Goal: Task Accomplishment & Management: Manage account settings

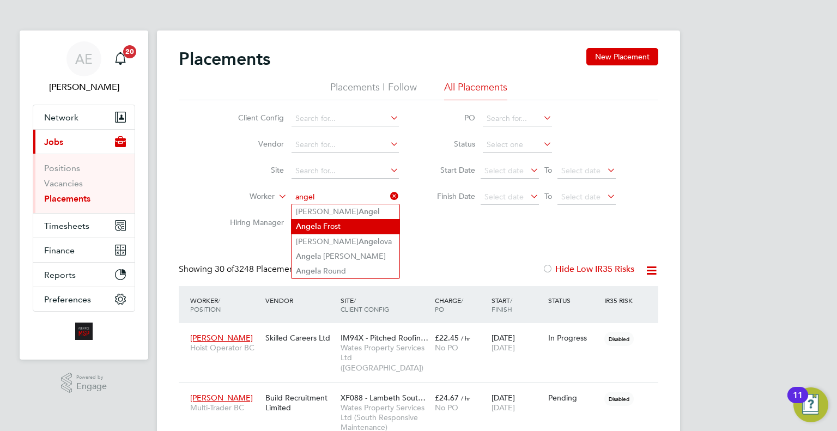
click at [357, 223] on li "Angel a Frost" at bounding box center [346, 226] width 108 height 15
type input "[PERSON_NAME]"
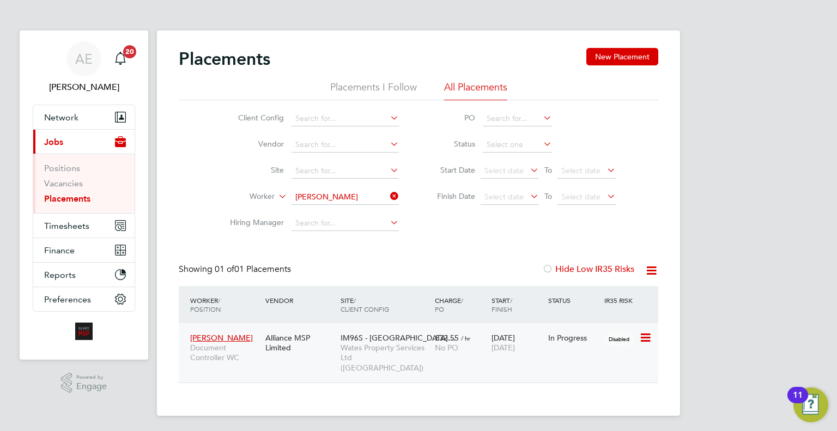
click at [478, 344] on div "No PO" at bounding box center [460, 348] width 51 height 10
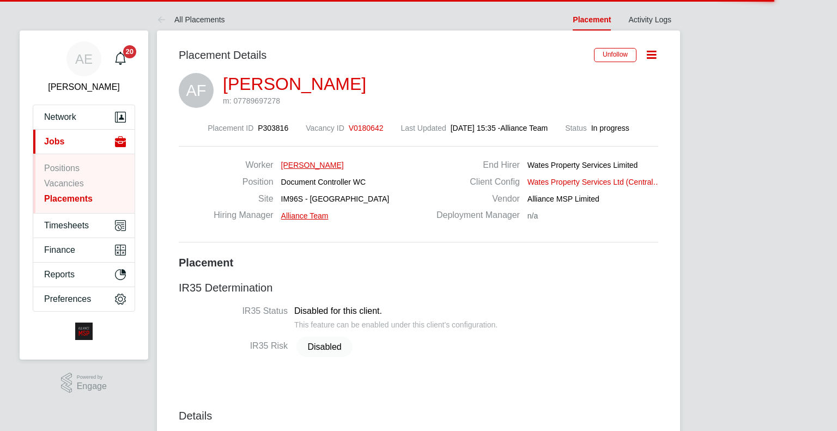
click at [277, 90] on link "[PERSON_NAME]" at bounding box center [294, 84] width 143 height 20
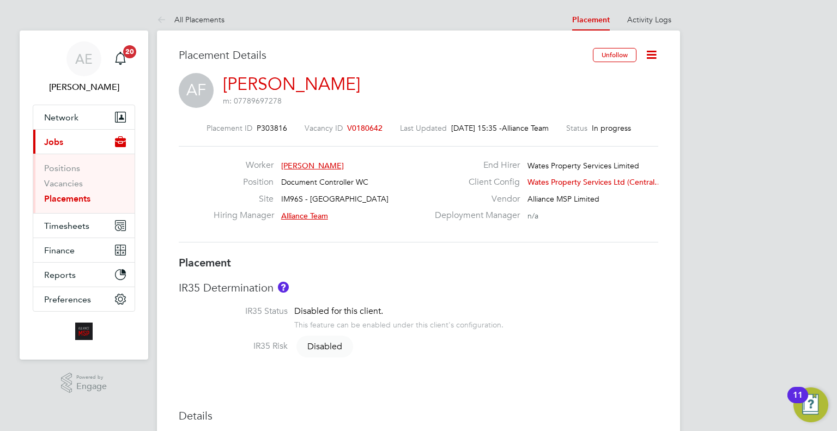
scroll to position [5, 5]
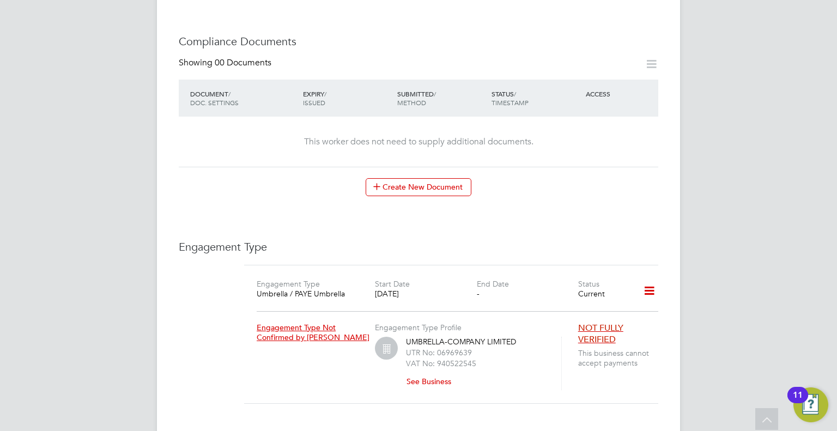
scroll to position [599, 0]
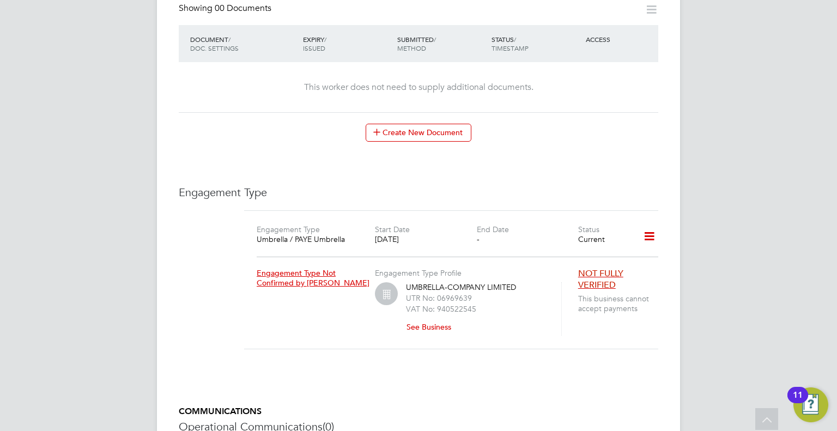
click at [646, 224] on icon at bounding box center [649, 236] width 19 height 25
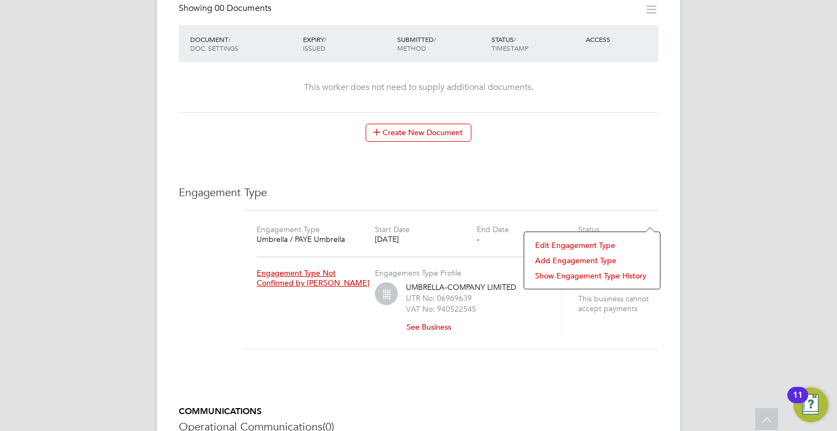
click at [728, 78] on div "AE Alice Espinosa Notifications 20 Applications: Current page: Network Team Mem…" at bounding box center [418, 13] width 837 height 1224
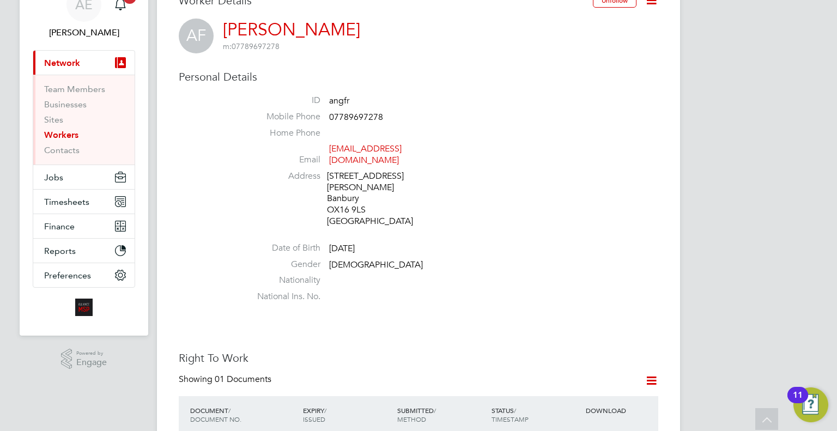
scroll to position [0, 0]
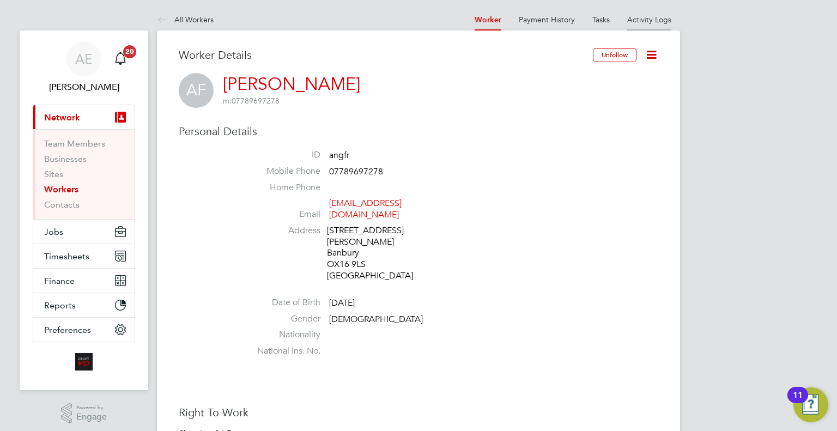
click at [646, 16] on link "Activity Logs" at bounding box center [649, 20] width 44 height 10
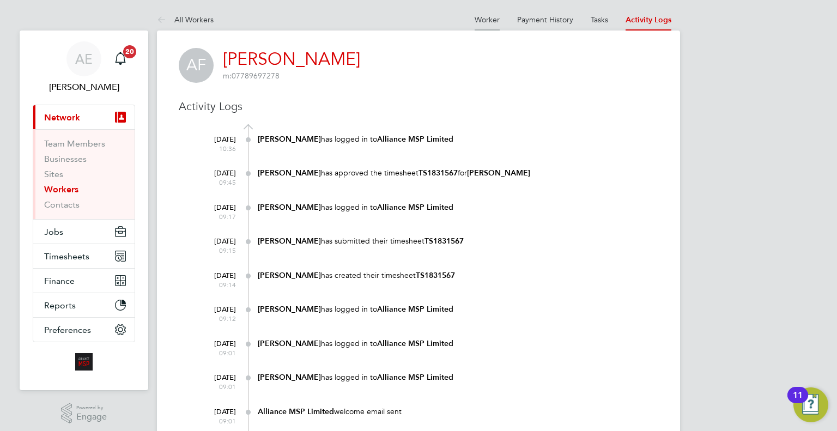
click at [478, 16] on link "Worker" at bounding box center [487, 20] width 25 height 10
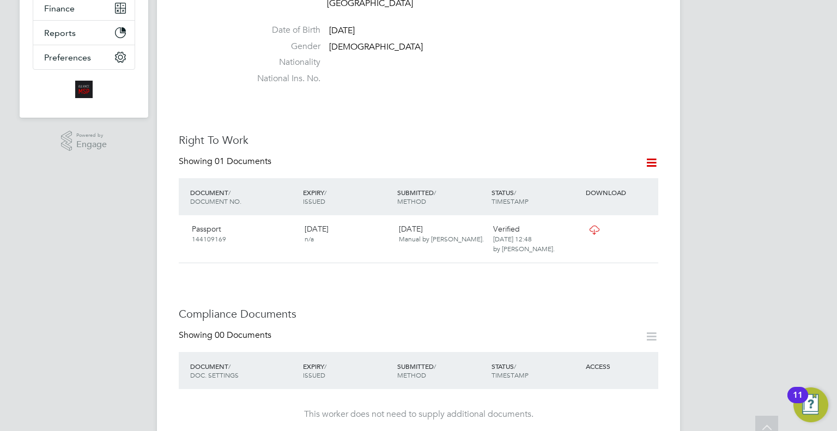
scroll to position [599, 0]
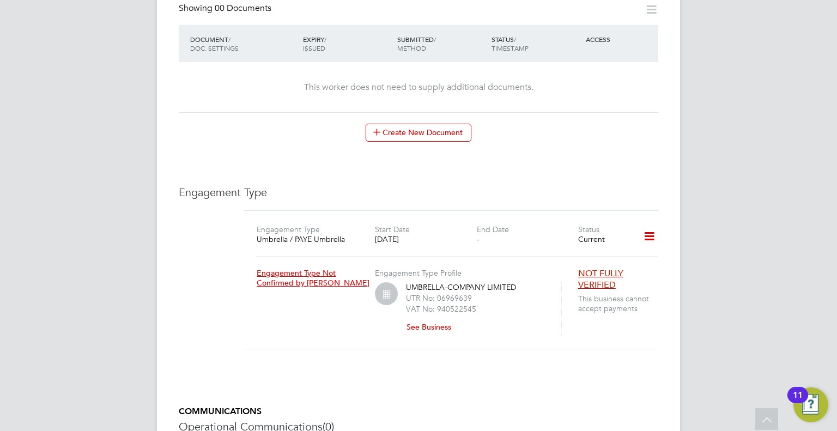
click at [643, 224] on icon at bounding box center [649, 236] width 19 height 25
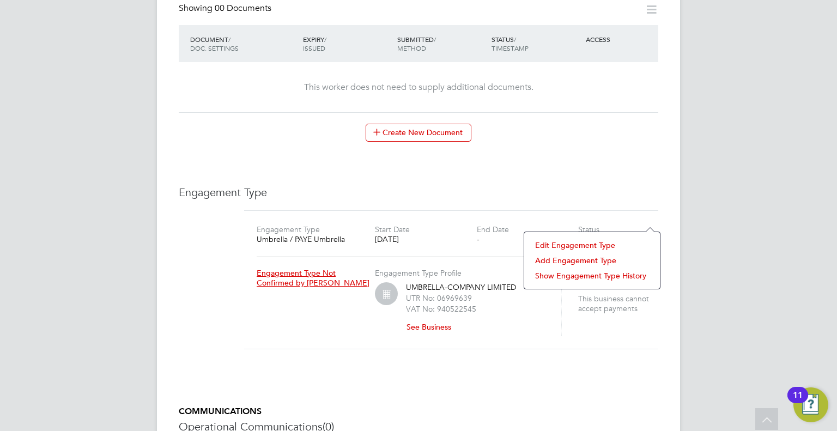
click at [574, 244] on li "Edit Engagement Type" at bounding box center [592, 245] width 125 height 15
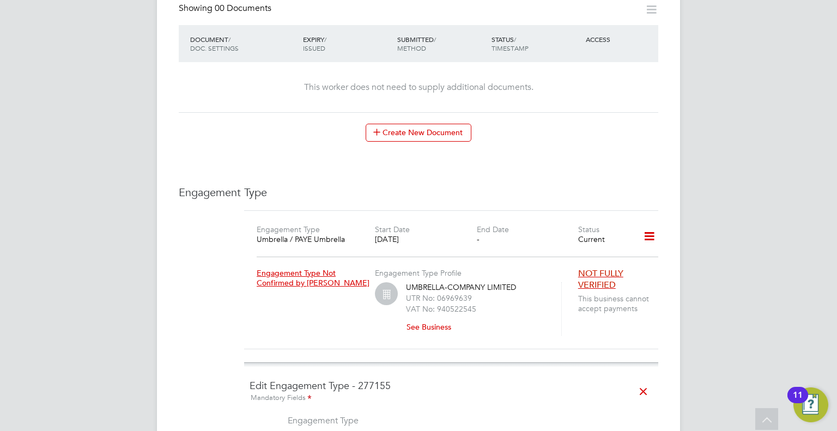
scroll to position [817, 0]
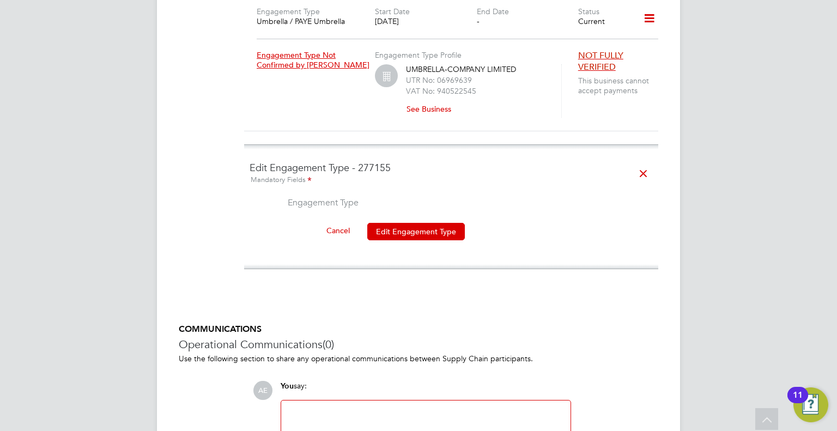
click at [644, 161] on icon at bounding box center [643, 173] width 19 height 25
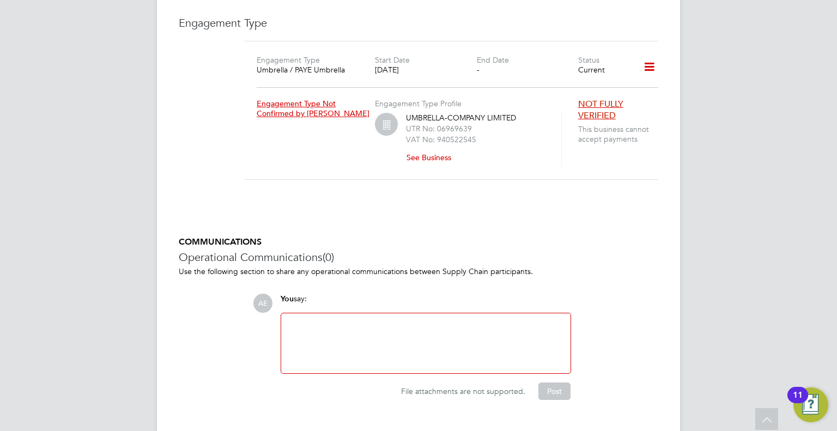
scroll to position [660, 0]
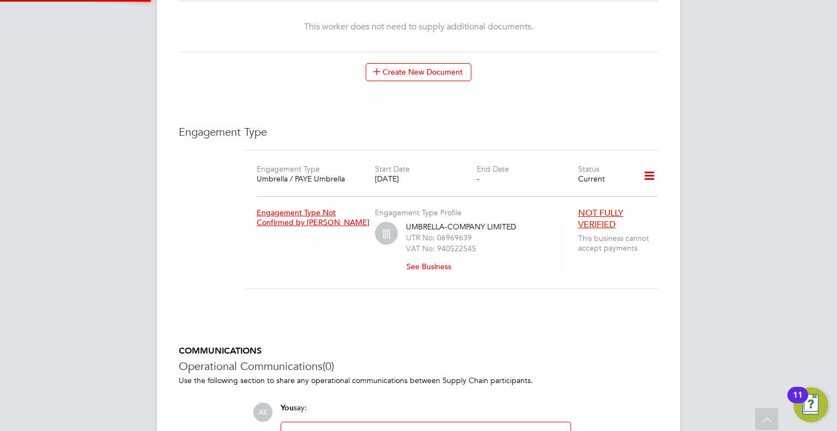
click at [645, 163] on icon at bounding box center [649, 175] width 19 height 25
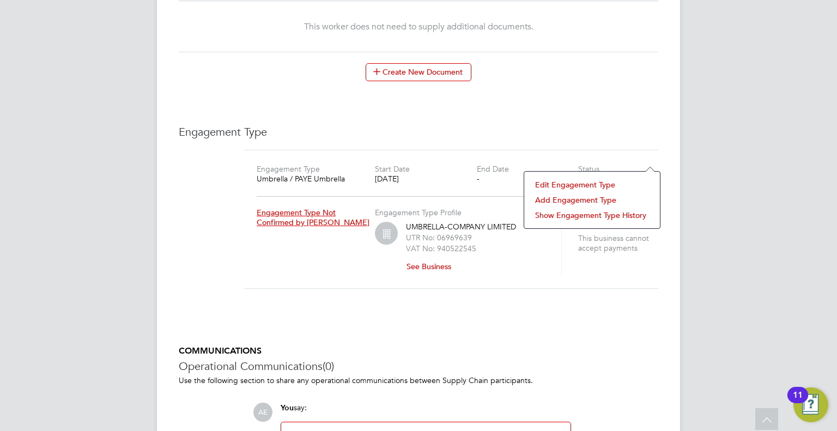
click at [558, 196] on li "Add Engagement Type" at bounding box center [592, 199] width 125 height 15
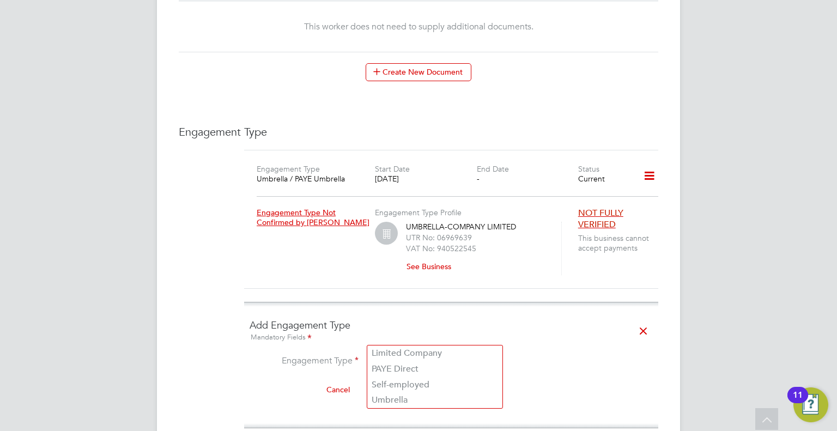
click at [423, 355] on input at bounding box center [434, 362] width 135 height 15
click at [423, 398] on li "Umbrella" at bounding box center [434, 400] width 135 height 16
type input "Umbrella"
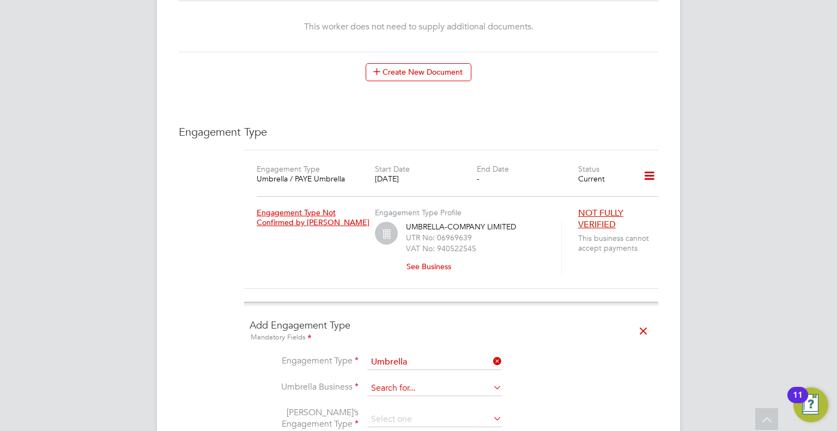
click at [416, 381] on input at bounding box center [434, 388] width 135 height 15
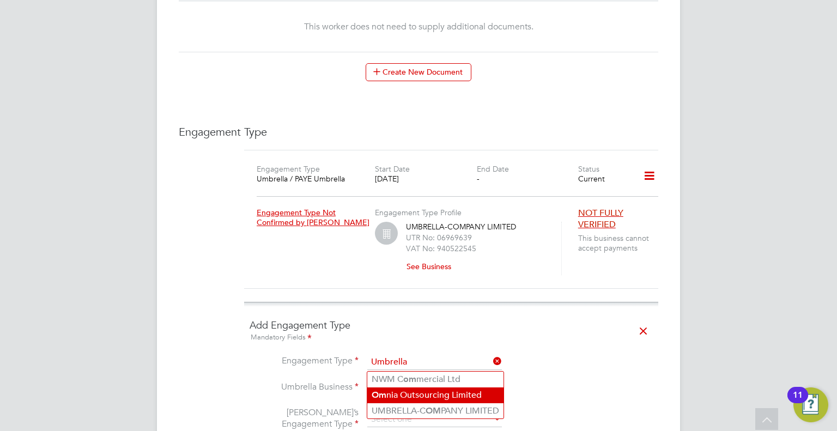
click at [423, 393] on li "Om nia Outsourcing Limited" at bounding box center [435, 395] width 136 height 16
type input "Omnia Outsourcing Limited"
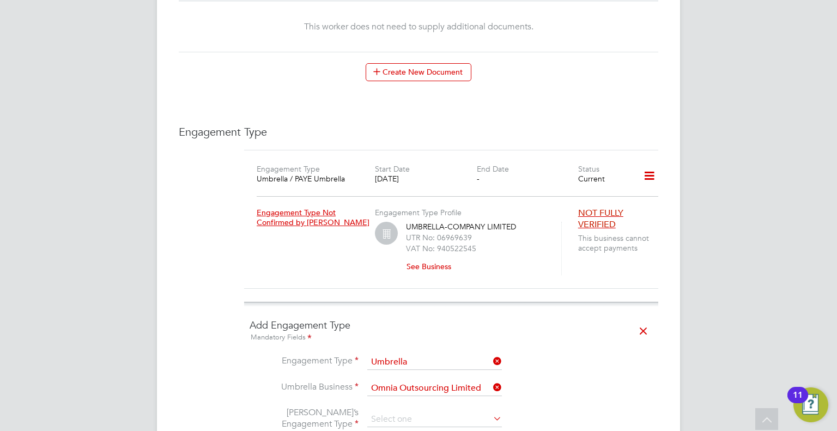
scroll to position [823, 0]
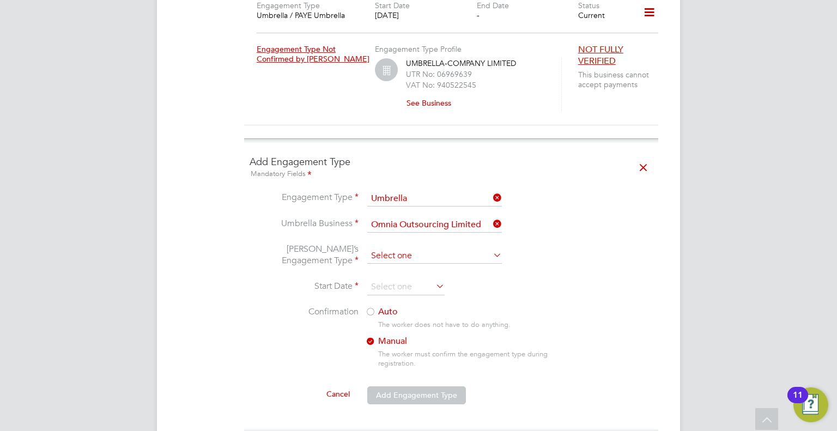
click at [393, 248] on input at bounding box center [434, 255] width 135 height 15
click at [414, 305] on li "PAYE Umbrella" at bounding box center [434, 310] width 135 height 16
type input "PAYE Umbrella"
click at [397, 279] on input at bounding box center [405, 287] width 77 height 16
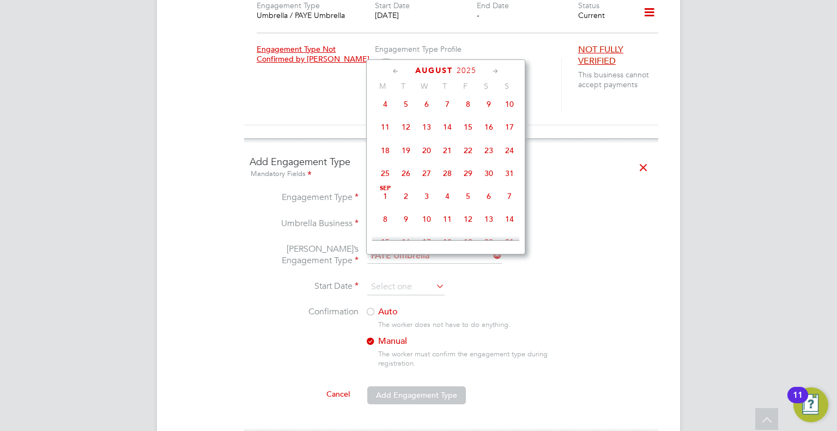
scroll to position [199, 0]
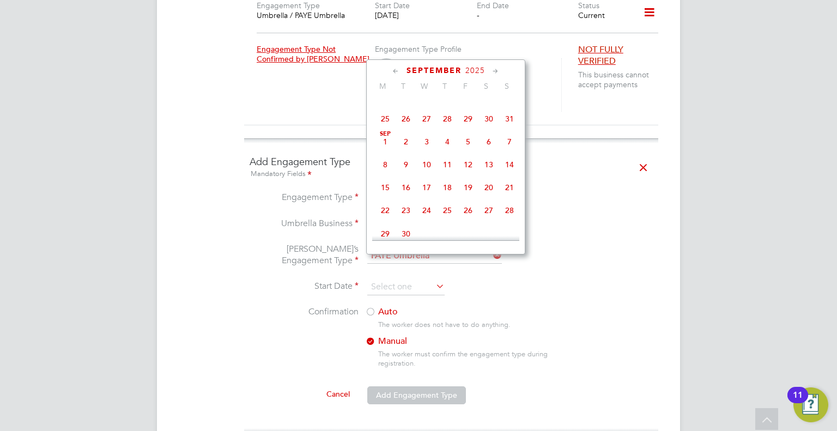
click at [388, 152] on span "Sep 1" at bounding box center [385, 141] width 21 height 21
type input "01 Sep 2025"
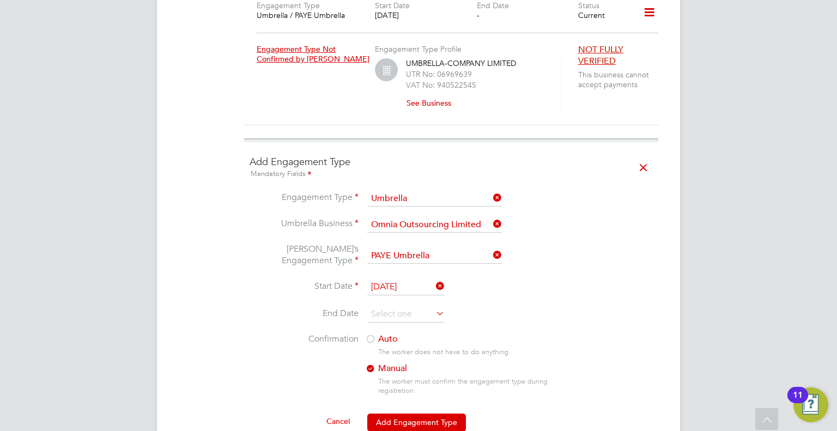
click at [375, 335] on div at bounding box center [370, 340] width 11 height 11
click at [441, 414] on button "Add Engagement Type" at bounding box center [416, 422] width 99 height 17
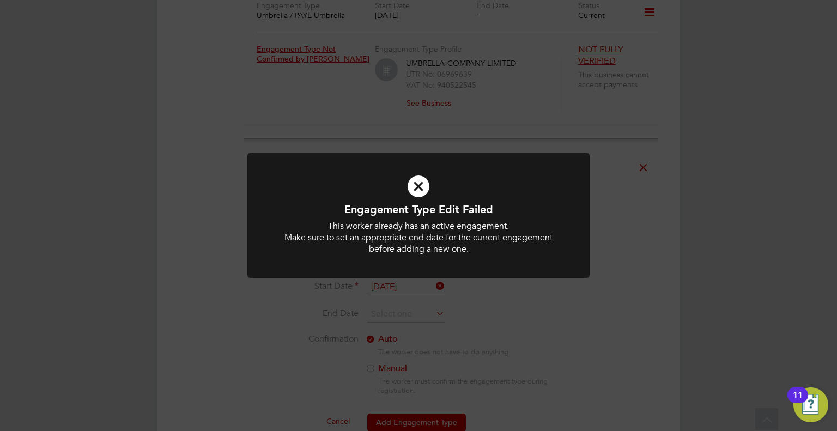
click at [638, 326] on div "Engagement Type Edit Failed This worker already has an active engagement. Make …" at bounding box center [418, 215] width 837 height 431
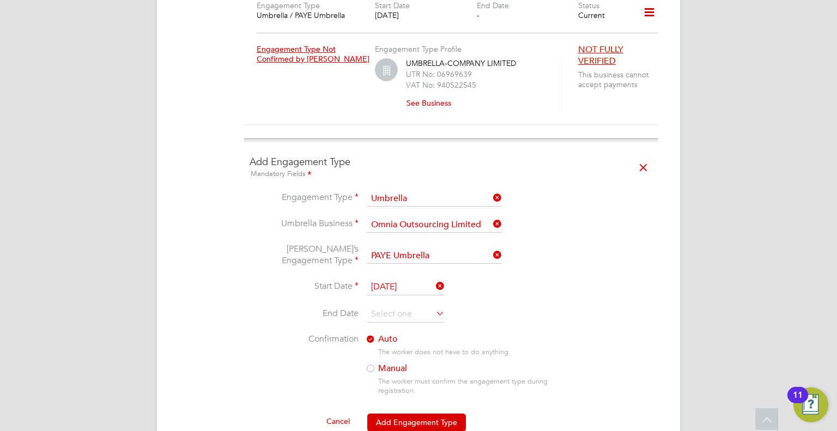
scroll to position [660, 0]
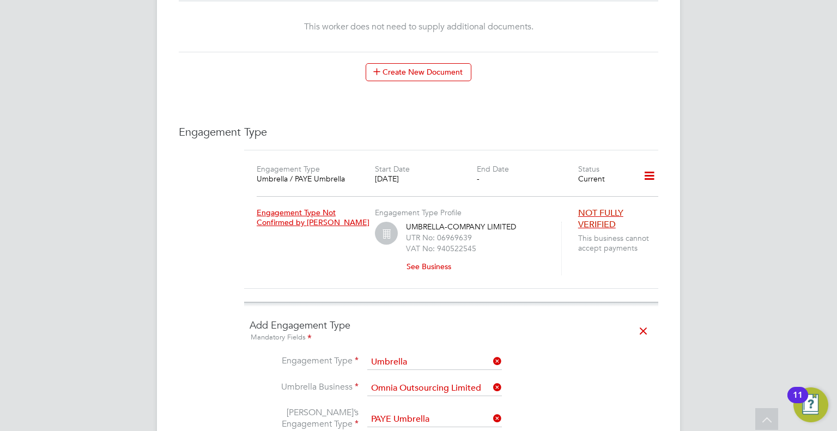
click at [645, 163] on icon at bounding box center [649, 175] width 19 height 25
click at [596, 252] on div "Engagement Type Umbrella / PAYE Umbrella Start Date 22 Sep 2025 End Date - Stat…" at bounding box center [451, 219] width 414 height 139
click at [647, 319] on icon at bounding box center [643, 331] width 19 height 25
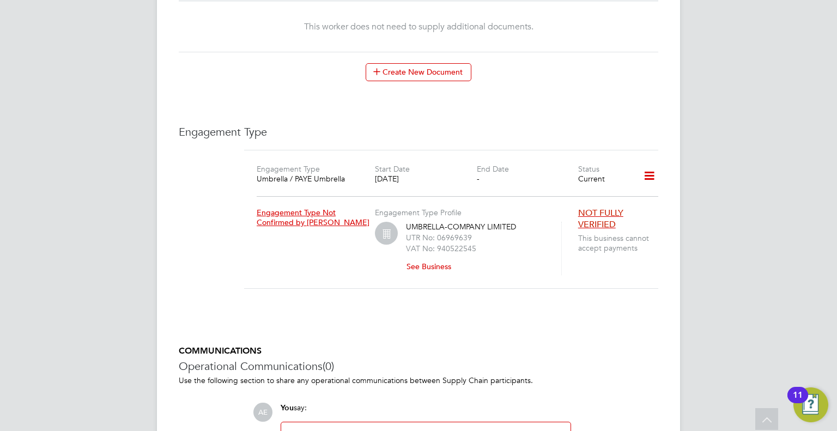
click at [651, 163] on icon at bounding box center [649, 175] width 19 height 25
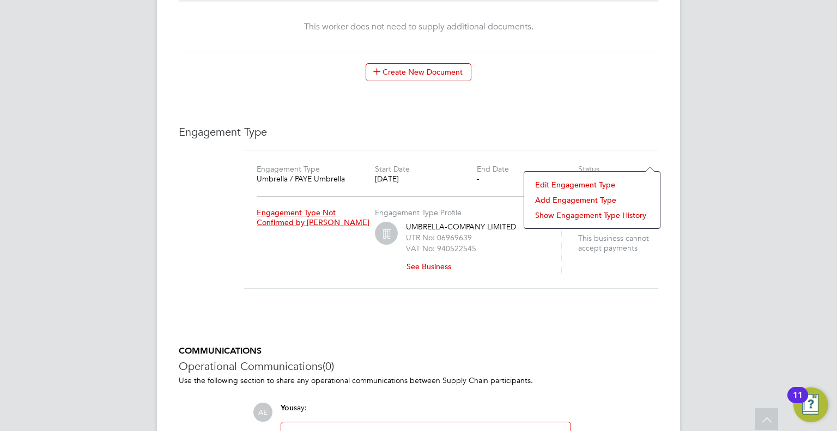
click at [567, 186] on li "Edit Engagement Type" at bounding box center [592, 184] width 125 height 15
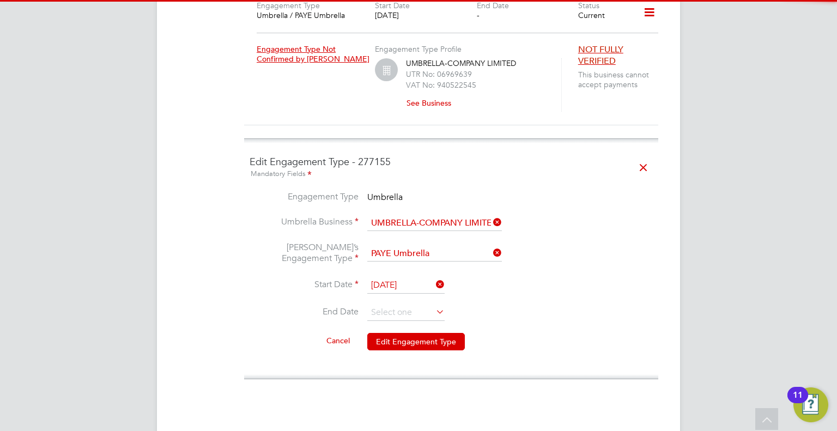
scroll to position [878, 0]
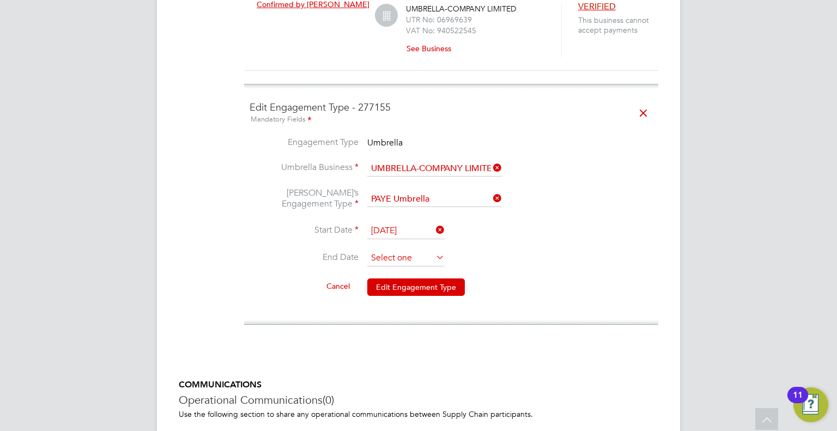
click at [410, 250] on input at bounding box center [405, 258] width 77 height 16
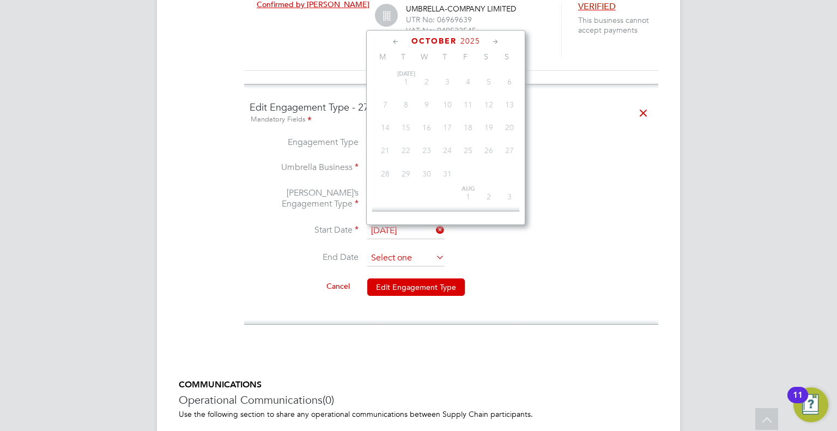
scroll to position [308, 0]
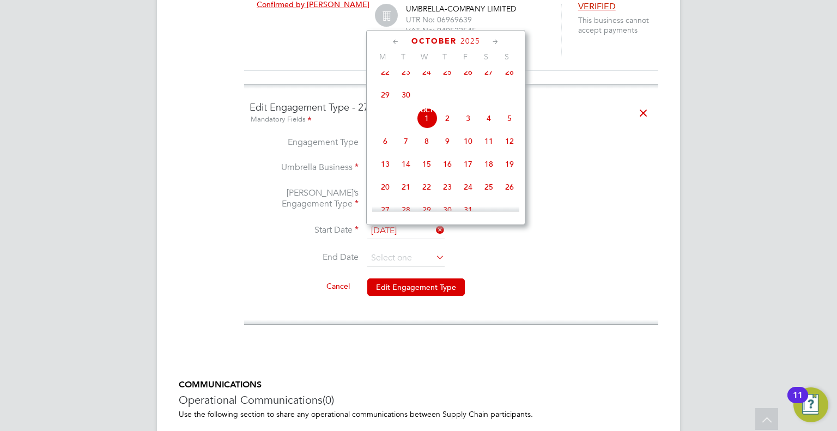
click at [391, 78] on span "22" at bounding box center [385, 72] width 21 height 21
type input "22 Sep 2025"
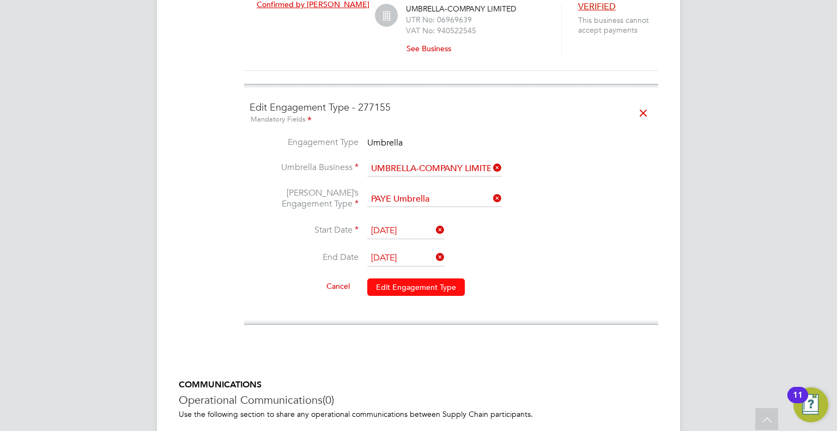
click at [459, 278] on button "Edit Engagement Type" at bounding box center [416, 286] width 98 height 17
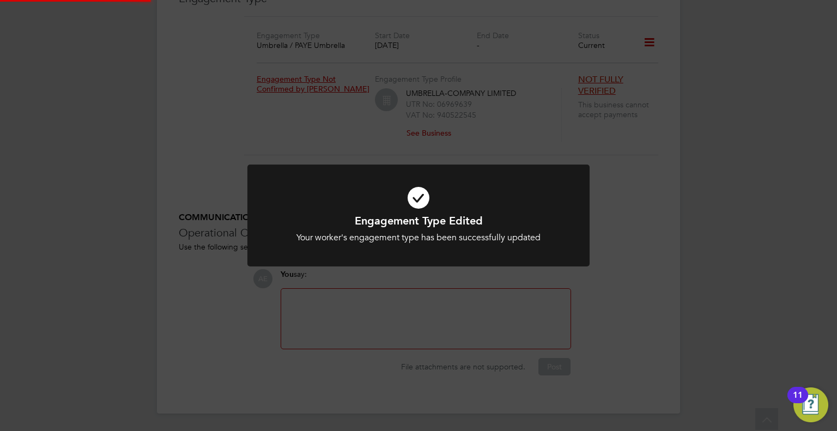
scroll to position [769, 0]
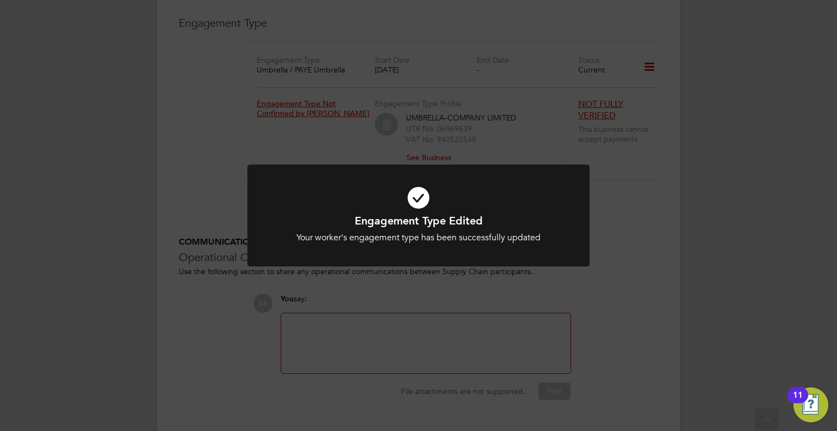
click at [710, 281] on div "Engagement Type Edited Your worker's engagement type has been successfully upda…" at bounding box center [418, 215] width 837 height 431
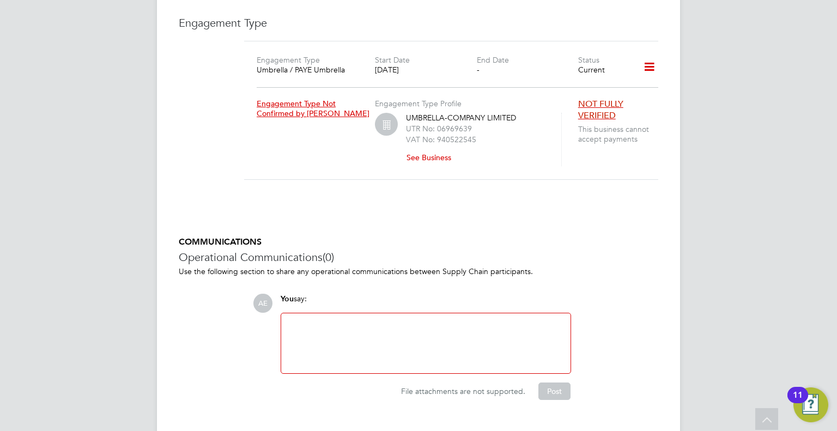
scroll to position [605, 0]
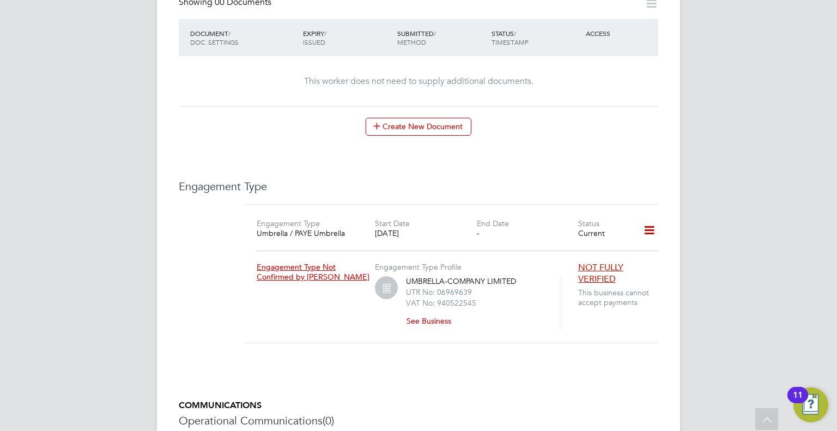
click at [657, 218] on icon at bounding box center [649, 230] width 19 height 25
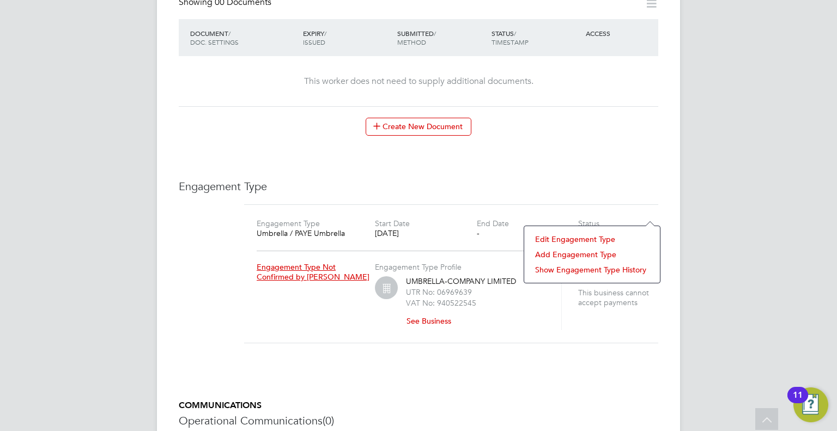
click at [572, 259] on li "Add Engagement Type" at bounding box center [592, 254] width 125 height 15
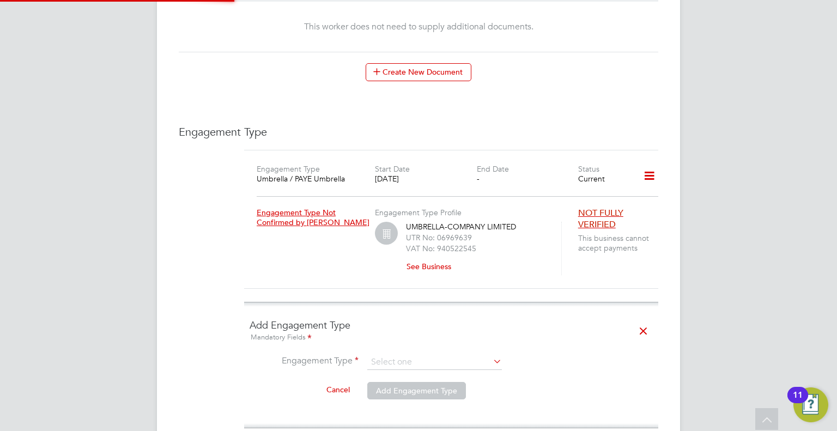
scroll to position [769, 0]
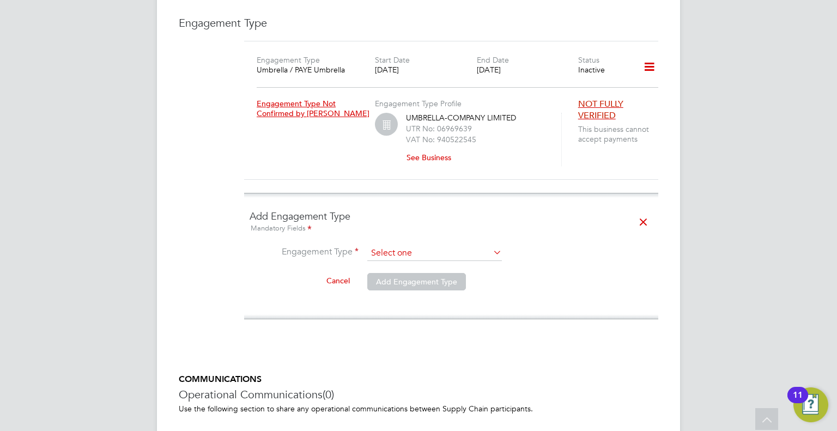
click at [389, 246] on input at bounding box center [434, 253] width 135 height 15
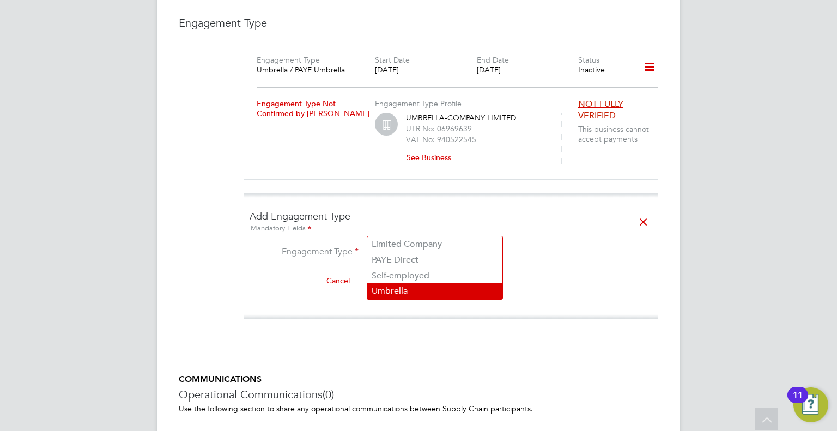
click at [400, 295] on li "Umbrella" at bounding box center [434, 291] width 135 height 16
type input "Umbrella"
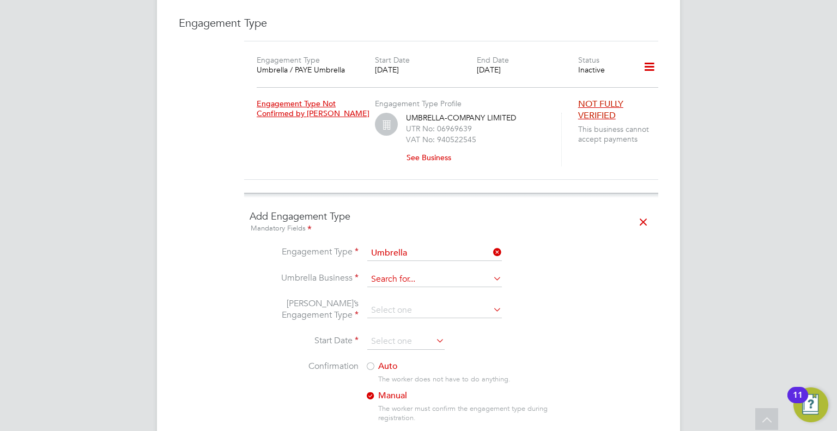
click at [390, 272] on input at bounding box center [434, 279] width 135 height 15
click at [424, 397] on li "O mnia Outsourcing Limited" at bounding box center [483, 396] width 232 height 16
type input "Omnia Outsourcing Limited"
click at [400, 298] on li "Umbrella’s Engagement Type" at bounding box center [451, 316] width 403 height 36
click at [399, 303] on input at bounding box center [434, 310] width 135 height 15
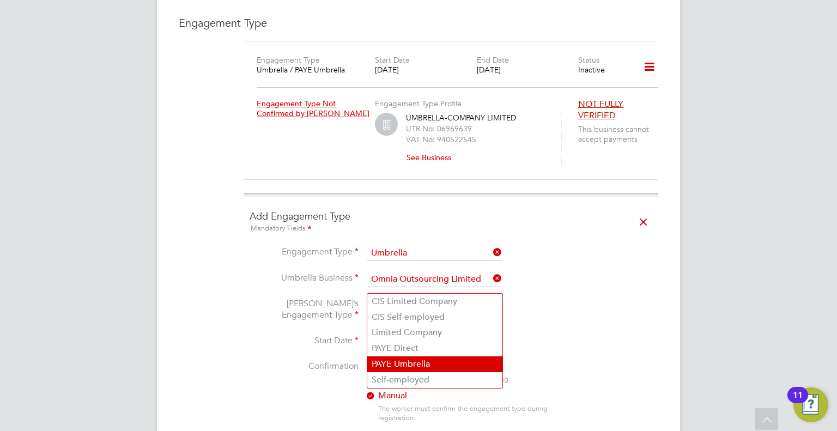
click at [400, 365] on li "PAYE Umbrella" at bounding box center [434, 364] width 135 height 16
type input "PAYE Umbrella"
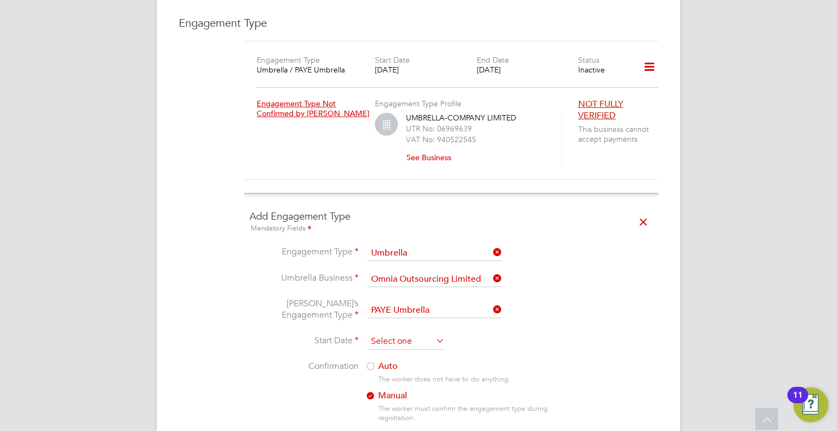
click at [391, 333] on input at bounding box center [405, 341] width 77 height 16
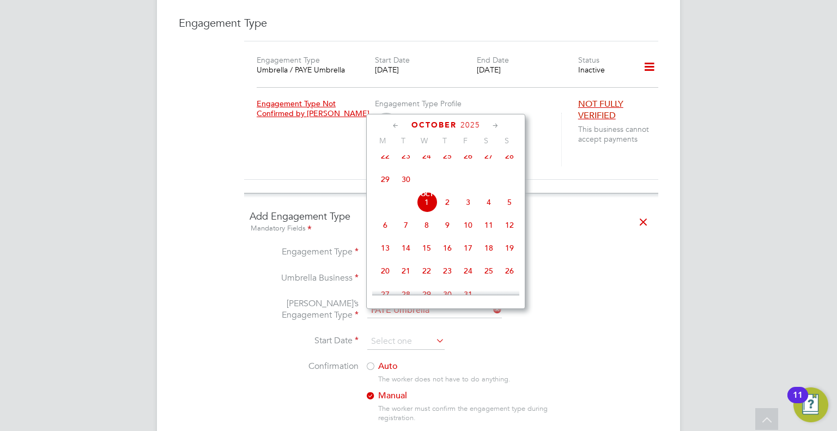
click at [387, 166] on span "22" at bounding box center [385, 155] width 21 height 21
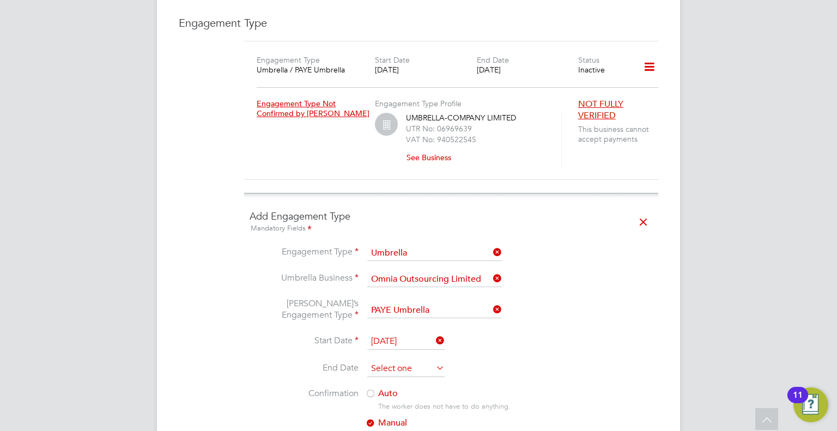
scroll to position [878, 0]
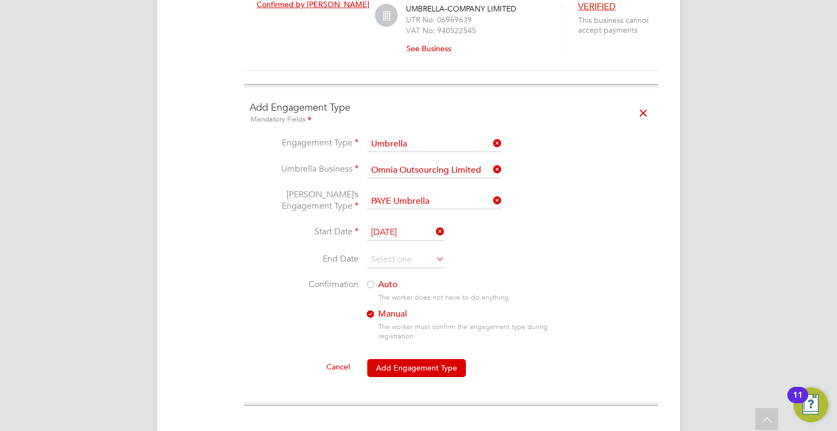
drag, startPoint x: 378, startPoint y: 257, endPoint x: 385, endPoint y: 271, distance: 16.1
click at [378, 279] on label "Auto" at bounding box center [463, 284] width 196 height 11
drag, startPoint x: 410, startPoint y: 339, endPoint x: 475, endPoint y: 372, distance: 72.6
click at [410, 359] on button "Add Engagement Type" at bounding box center [416, 367] width 99 height 17
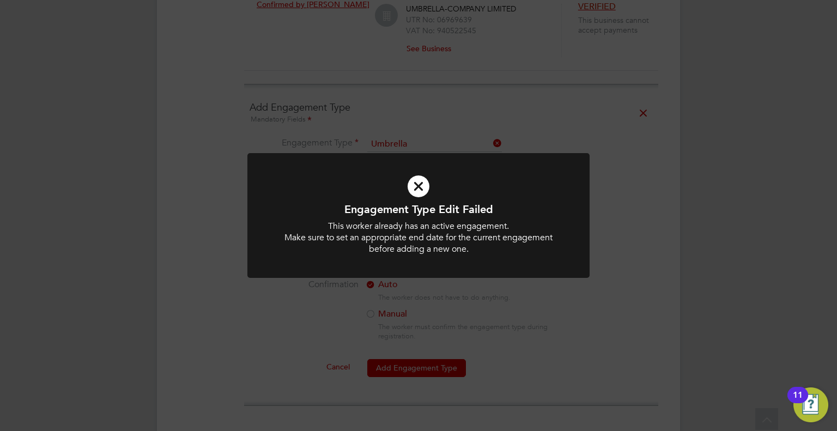
click at [584, 331] on div "Engagement Type Edit Failed This worker already has an active engagement. Make …" at bounding box center [418, 215] width 837 height 431
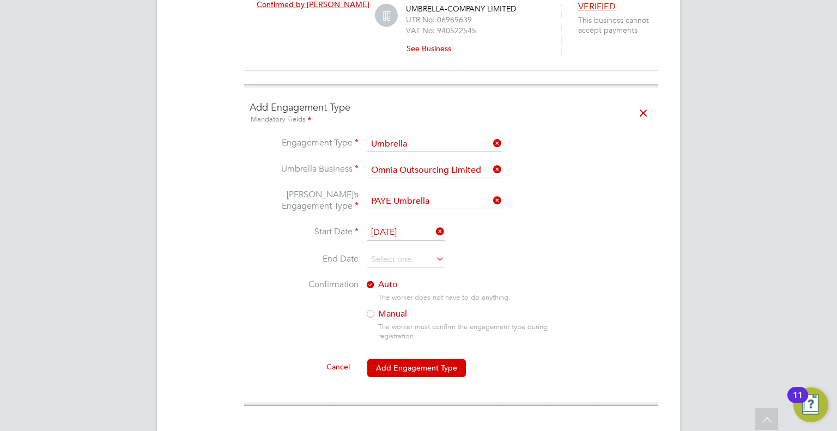
click at [433, 224] on input "22 Sep 2025" at bounding box center [405, 232] width 77 height 16
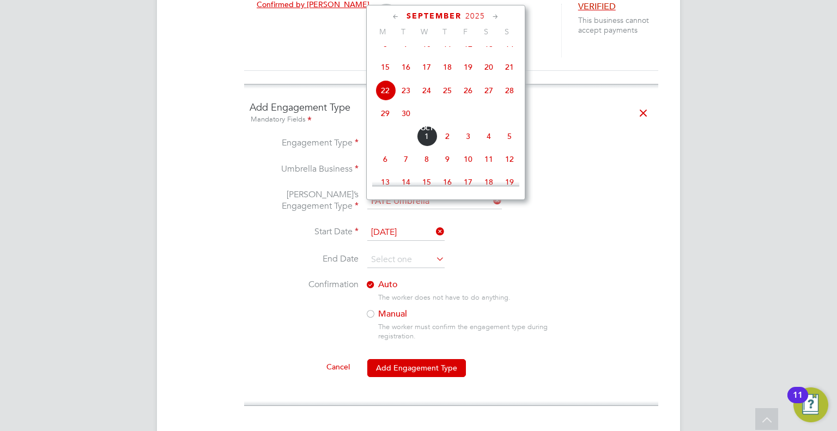
click at [404, 98] on span "23" at bounding box center [406, 90] width 21 height 21
type input "23 Sep 2025"
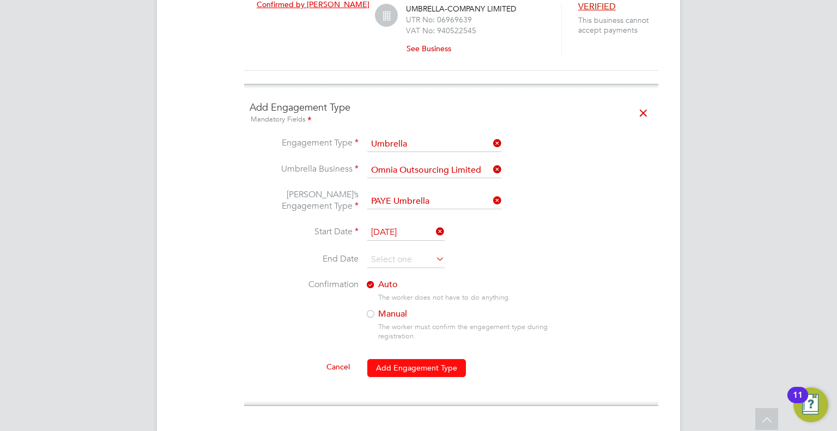
click at [427, 359] on button "Add Engagement Type" at bounding box center [416, 367] width 99 height 17
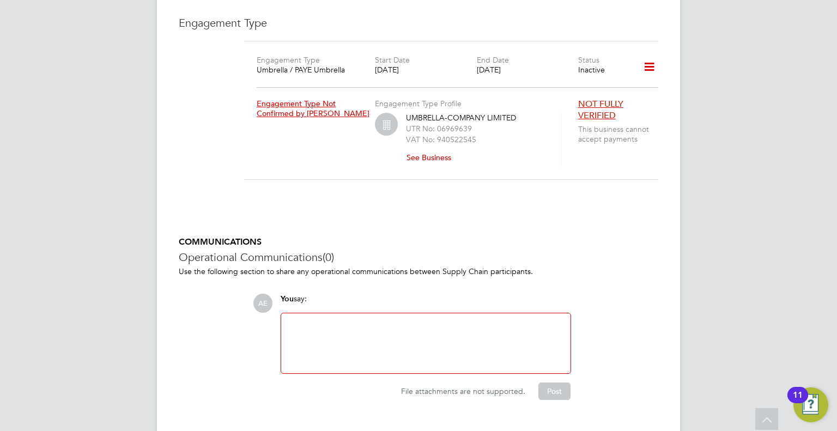
click at [610, 294] on div "AE You say: Attachments are not supported File attachments are not supported. P…" at bounding box center [455, 347] width 405 height 106
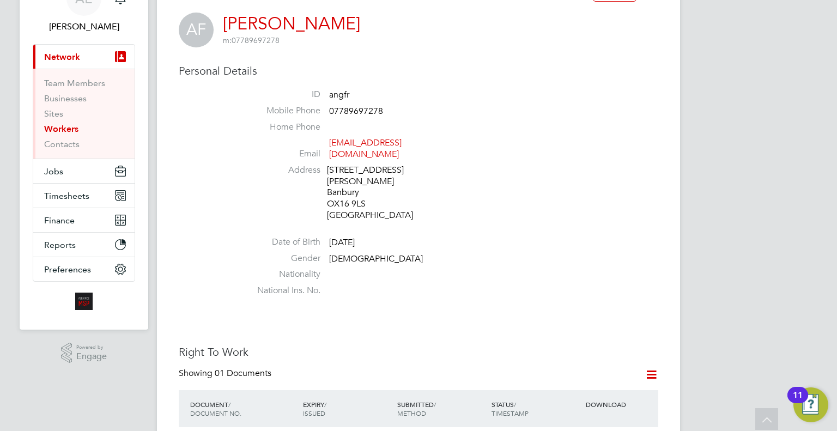
scroll to position [0, 0]
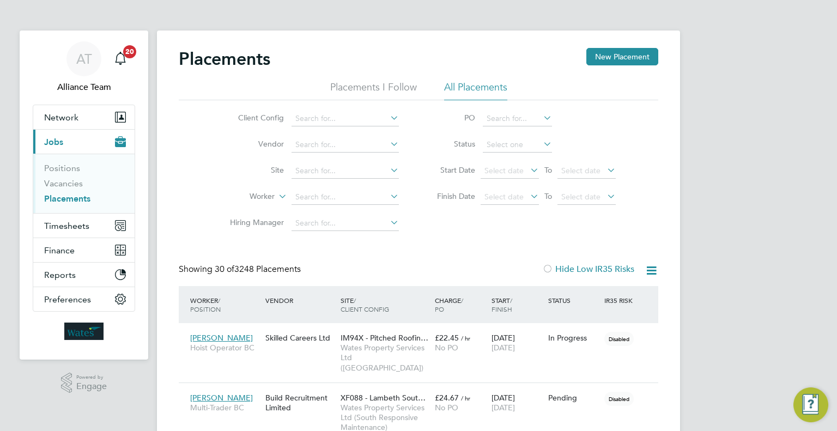
click at [316, 196] on input at bounding box center [345, 197] width 107 height 15
click at [358, 211] on li "Deji Agboade" at bounding box center [346, 211] width 108 height 15
type input "[PERSON_NAME]"
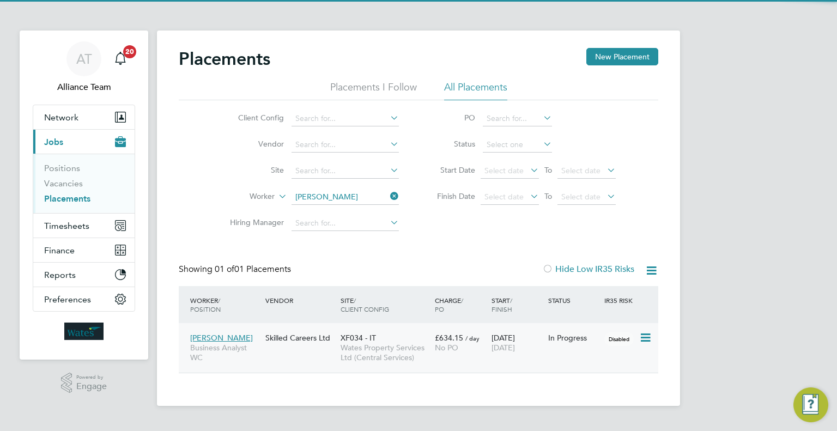
click at [581, 343] on div "In Progress" at bounding box center [573, 337] width 57 height 21
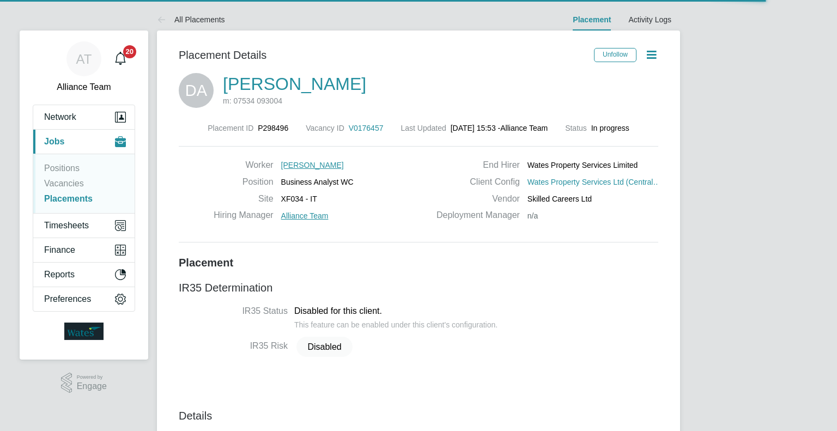
click at [646, 58] on icon at bounding box center [652, 55] width 14 height 14
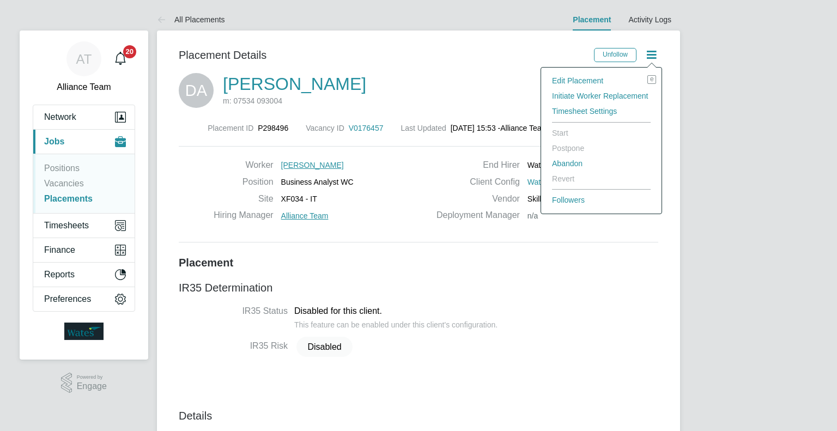
click at [591, 78] on li "Edit Placement e" at bounding box center [602, 80] width 110 height 15
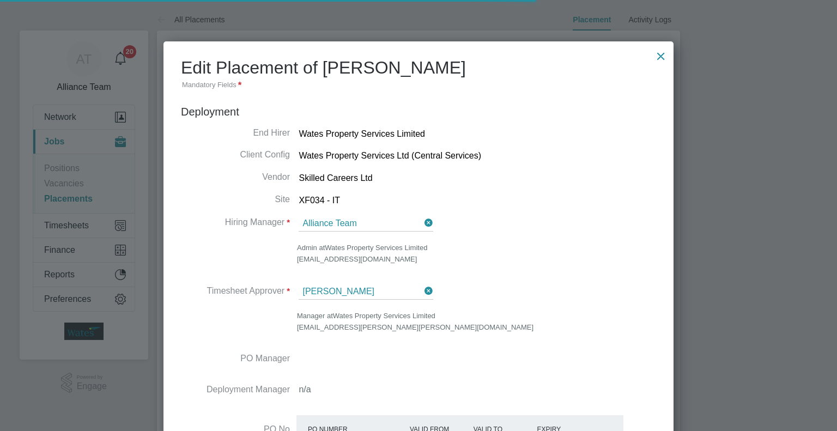
scroll to position [14, 476]
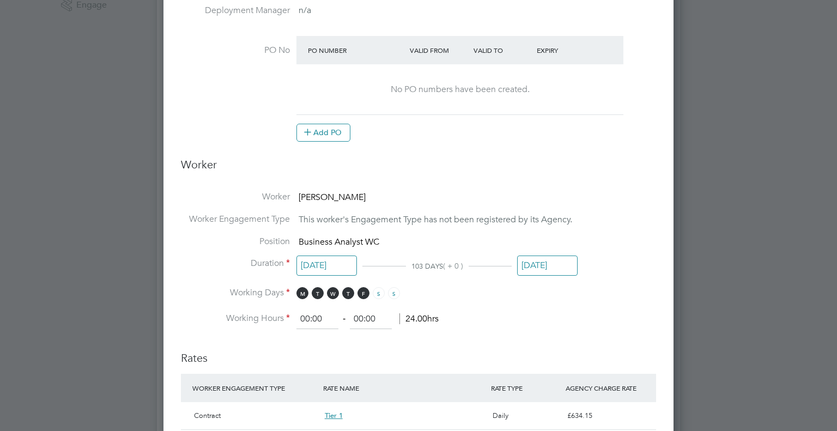
click at [541, 262] on input "31 Oct 2025" at bounding box center [547, 266] width 60 height 20
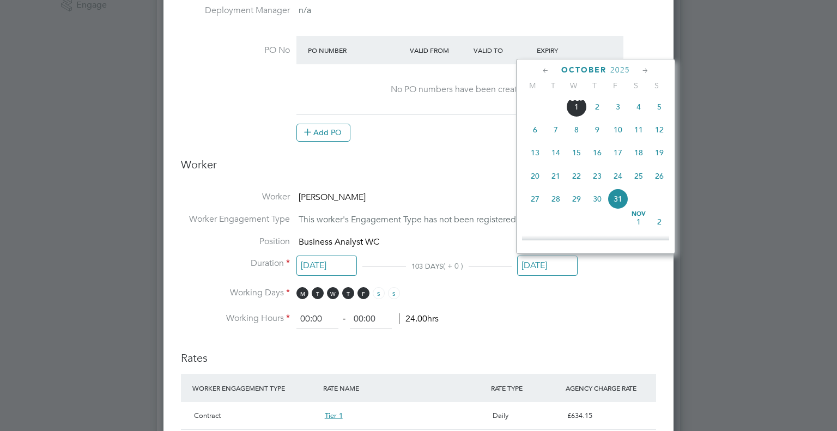
click at [617, 140] on span "10" at bounding box center [618, 129] width 21 height 21
type input "10 Oct 2025"
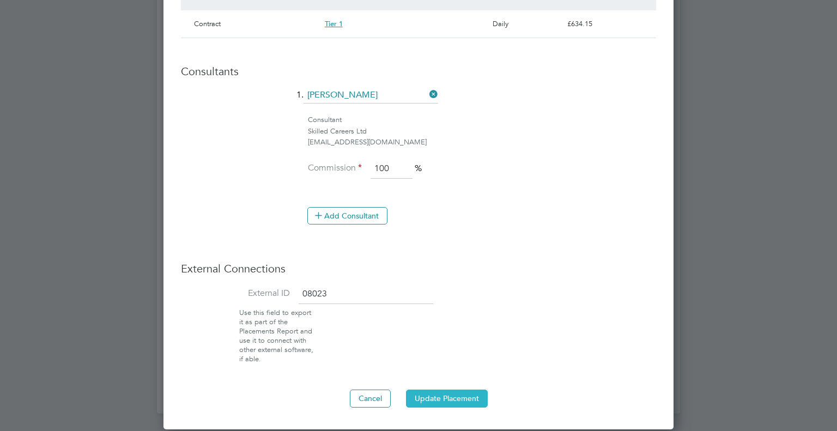
click at [453, 390] on button "Update Placement" at bounding box center [447, 398] width 82 height 17
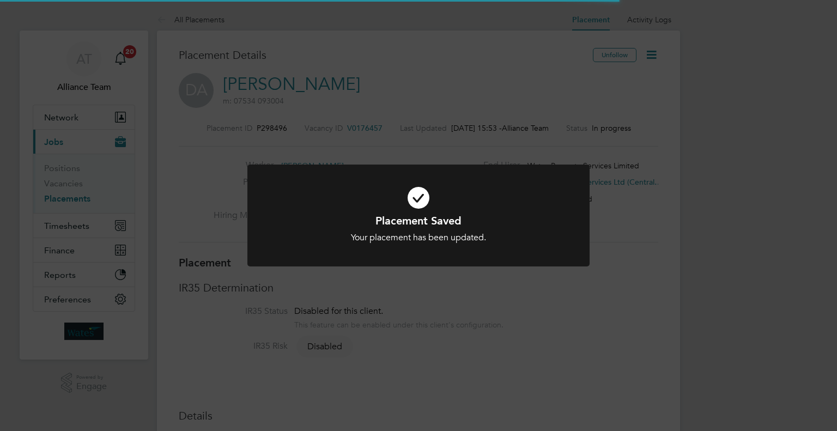
drag, startPoint x: 744, startPoint y: 140, endPoint x: 677, endPoint y: 102, distance: 76.8
click at [744, 139] on div "Placement Saved Your placement has been updated. Cancel Okay" at bounding box center [418, 215] width 837 height 431
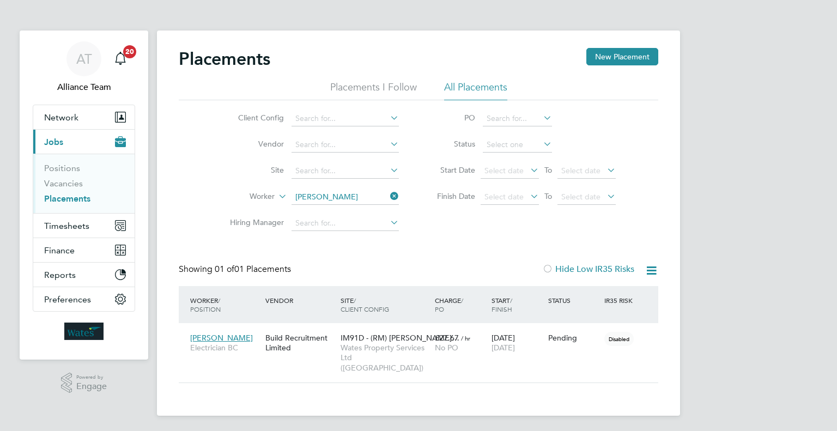
scroll to position [41, 95]
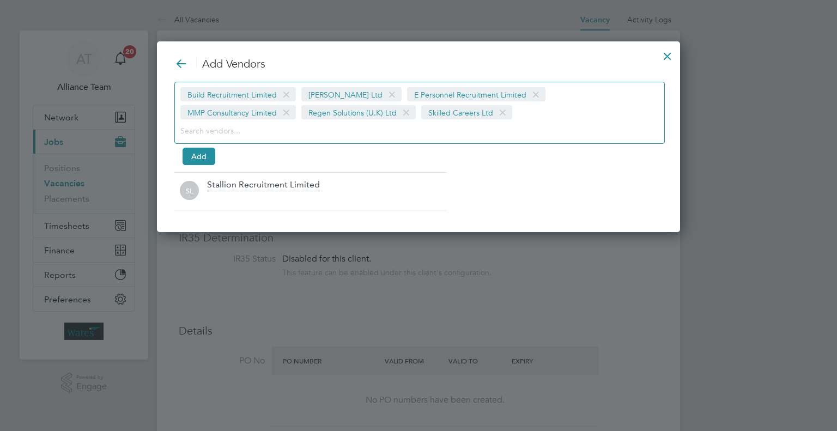
click at [232, 187] on div "Stallion Recruitment Limited" at bounding box center [263, 185] width 113 height 12
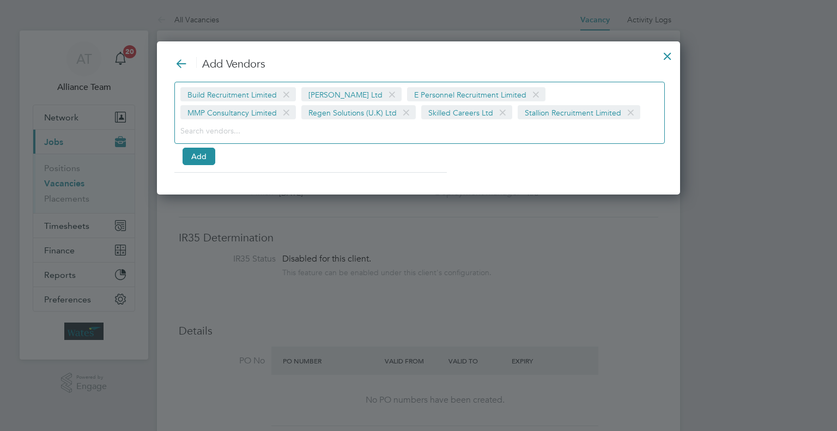
scroll to position [153, 524]
click at [200, 156] on button "Add" at bounding box center [199, 156] width 33 height 17
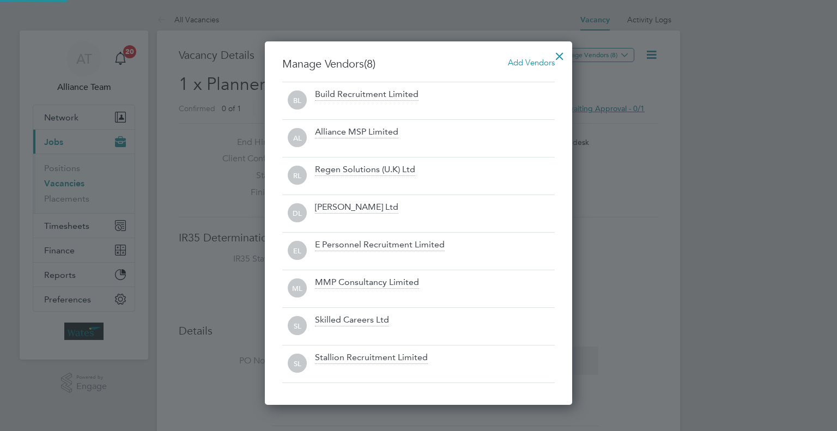
scroll to position [363, 308]
click at [560, 55] on div at bounding box center [560, 54] width 20 height 20
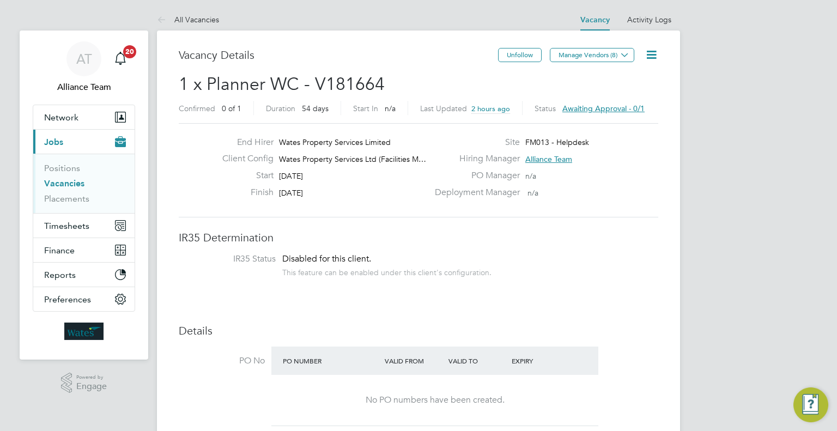
click at [652, 57] on icon at bounding box center [652, 55] width 14 height 14
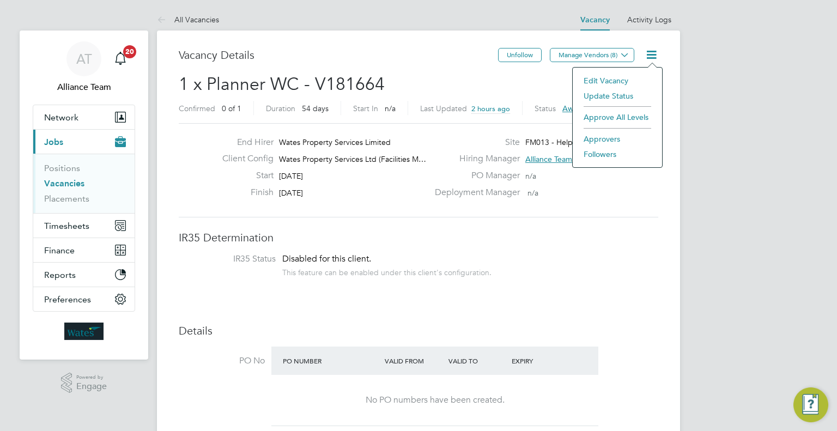
click at [610, 156] on li "Followers" at bounding box center [617, 154] width 78 height 15
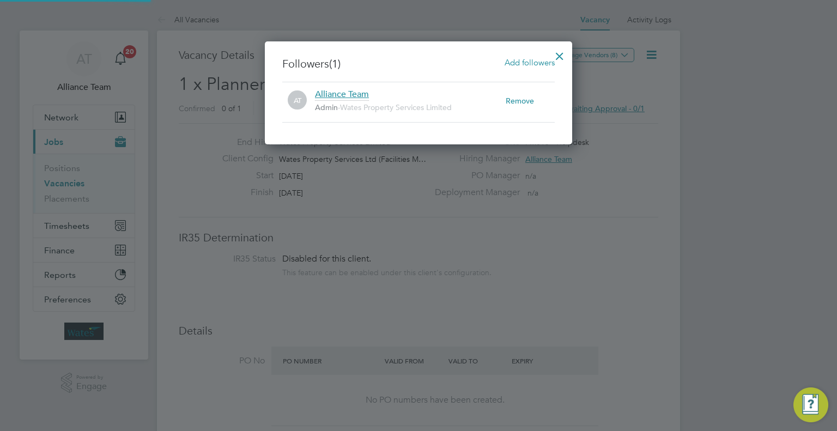
scroll to position [103, 308]
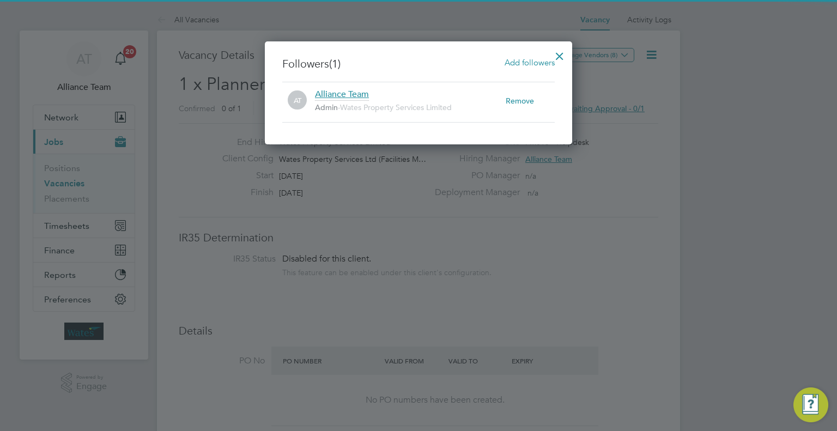
click at [535, 62] on span "Add followers" at bounding box center [530, 62] width 50 height 10
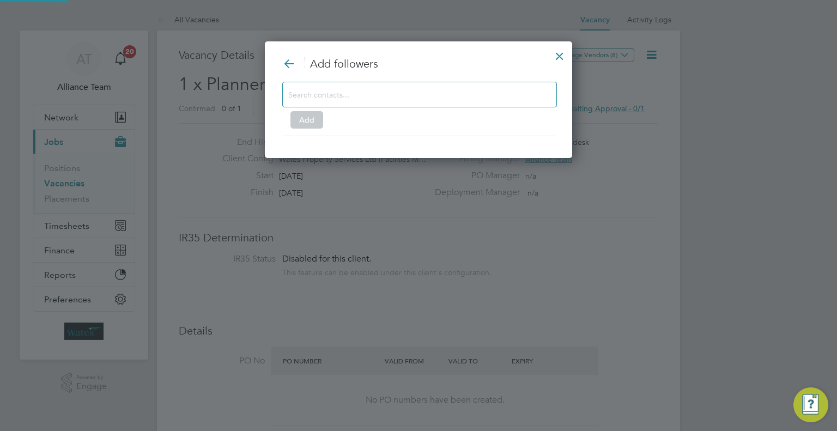
scroll to position [304, 308]
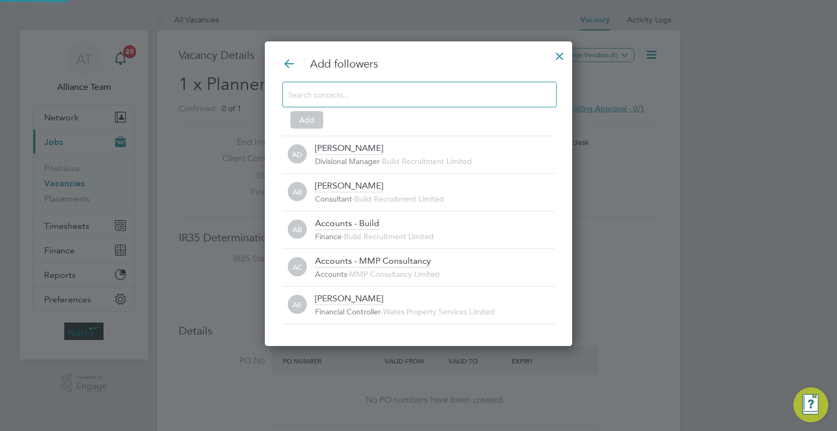
click at [416, 95] on input at bounding box center [410, 94] width 245 height 14
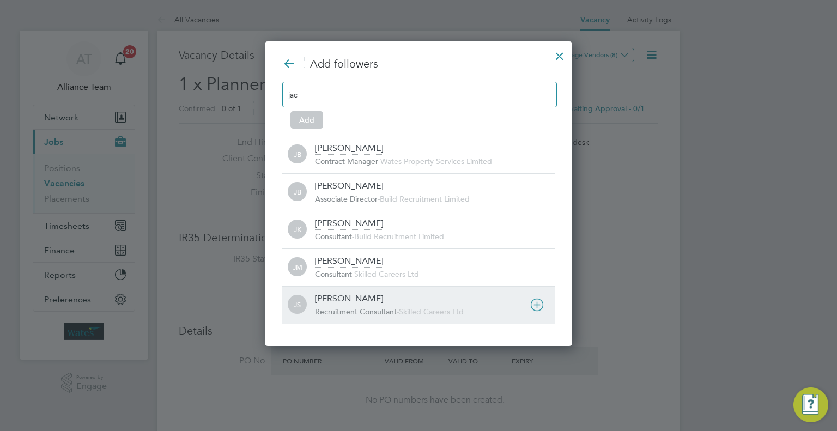
type input "jac"
click at [351, 286] on div "JS [PERSON_NAME] Recruitment Consultant - Skilled Careers Ltd" at bounding box center [418, 305] width 272 height 38
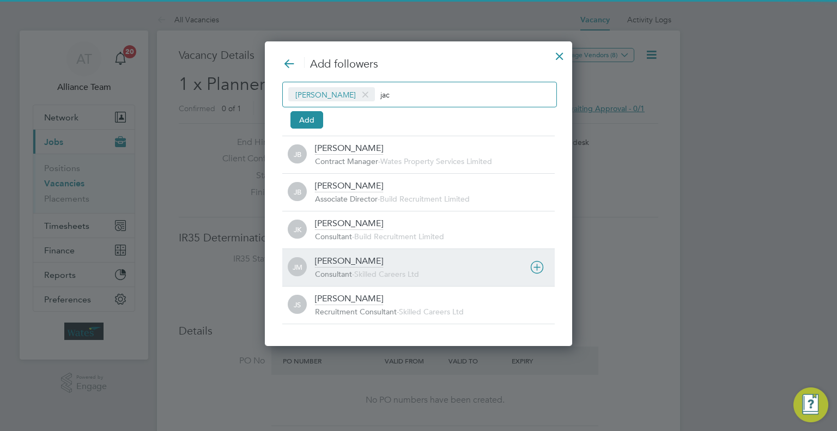
click at [351, 278] on div "Consultant - Skilled Careers Ltd" at bounding box center [435, 274] width 240 height 11
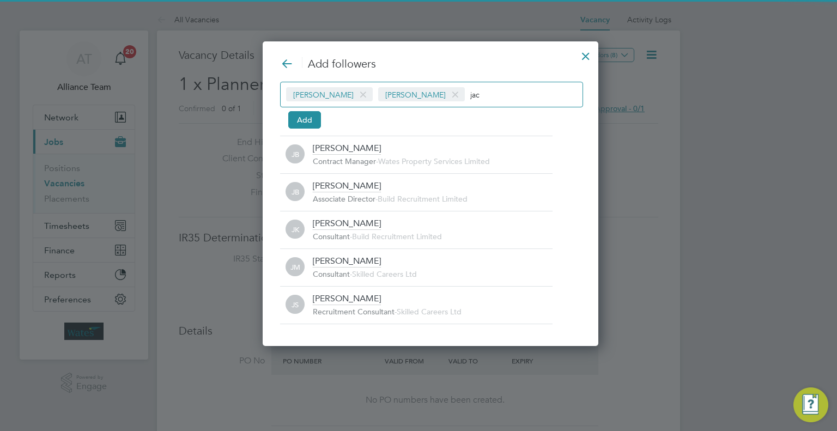
click at [355, 91] on span at bounding box center [363, 94] width 16 height 21
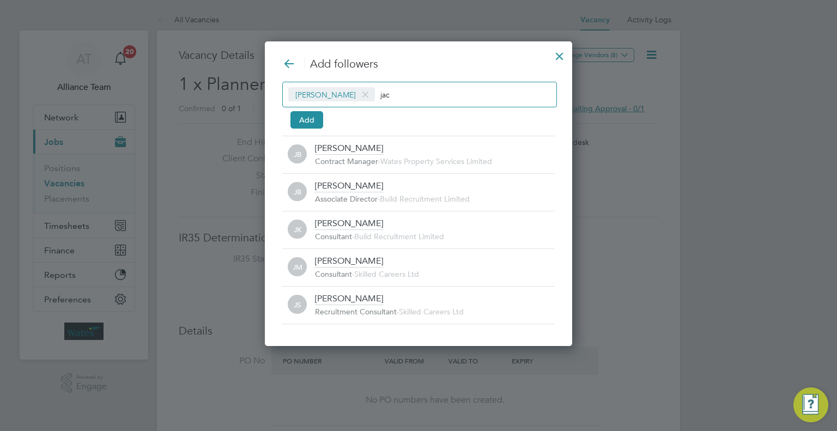
click at [404, 95] on input "jac" at bounding box center [414, 94] width 68 height 14
type input "j"
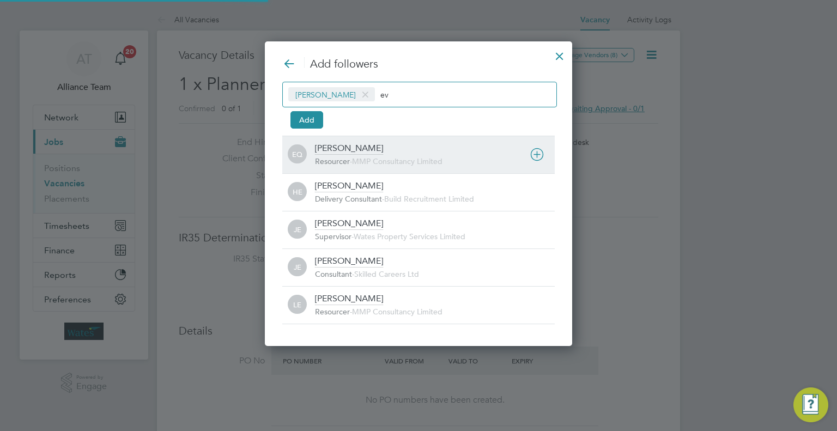
type input "ev"
drag, startPoint x: 353, startPoint y: 156, endPoint x: 420, endPoint y: 115, distance: 78.3
click at [352, 156] on span "-" at bounding box center [351, 161] width 2 height 10
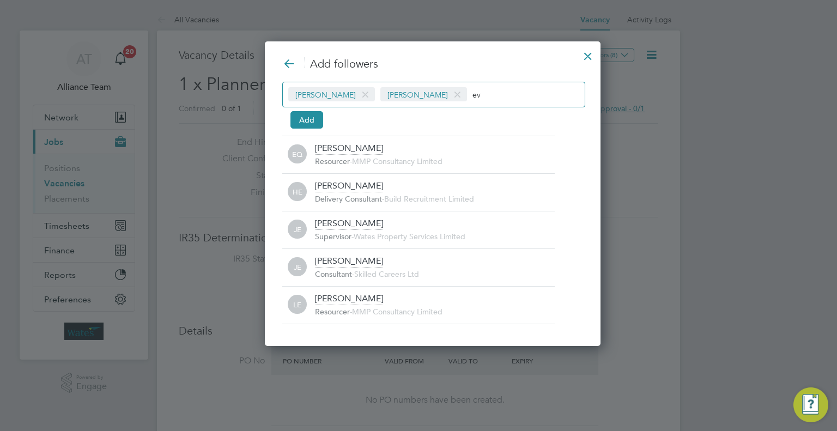
click at [472, 95] on input "ev" at bounding box center [506, 94] width 68 height 14
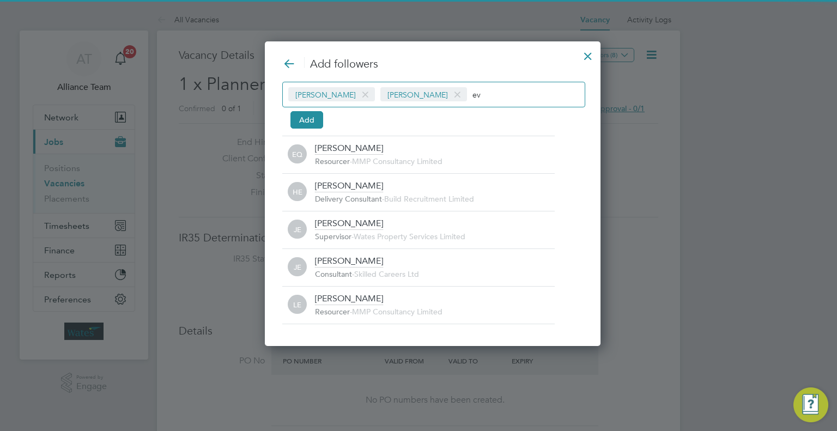
type input "e"
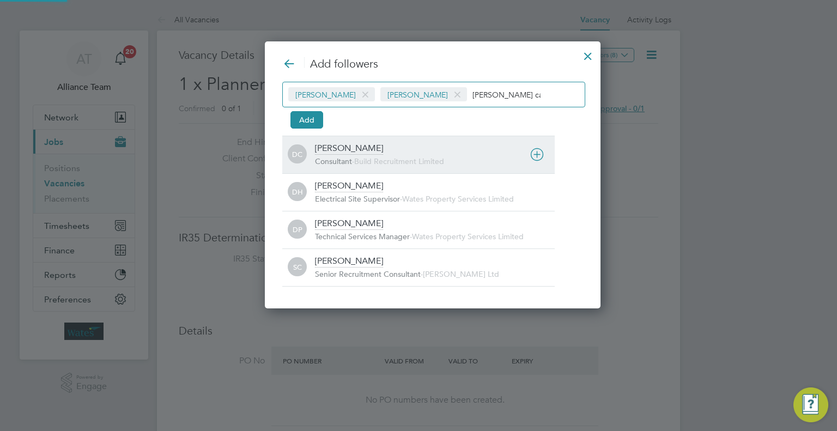
type input "[PERSON_NAME] ca"
click at [349, 152] on div "[PERSON_NAME]" at bounding box center [349, 149] width 68 height 12
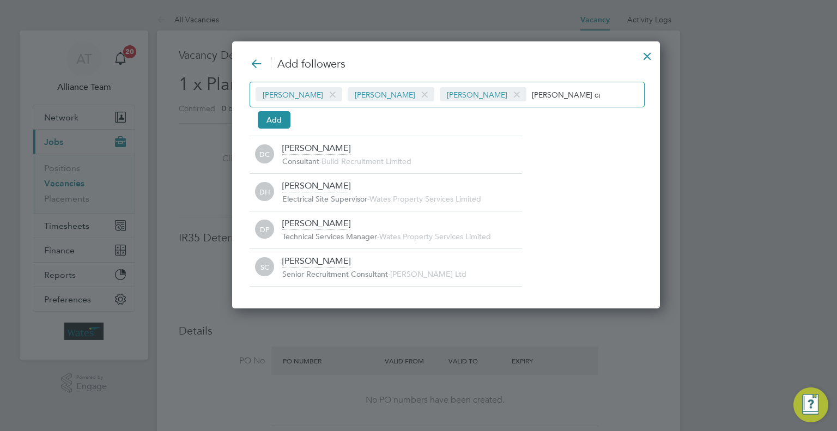
click at [532, 96] on input "[PERSON_NAME] ca" at bounding box center [566, 94] width 68 height 14
type input "d"
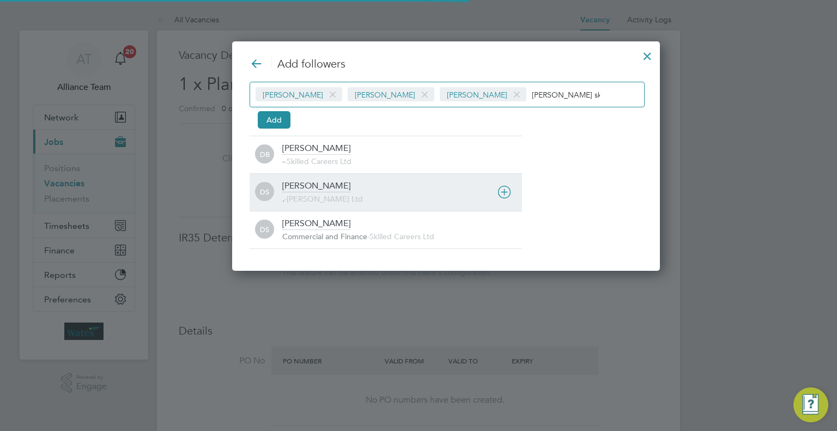
type input "[PERSON_NAME] ski"
click at [332, 194] on span "[PERSON_NAME] Ltd" at bounding box center [325, 199] width 76 height 10
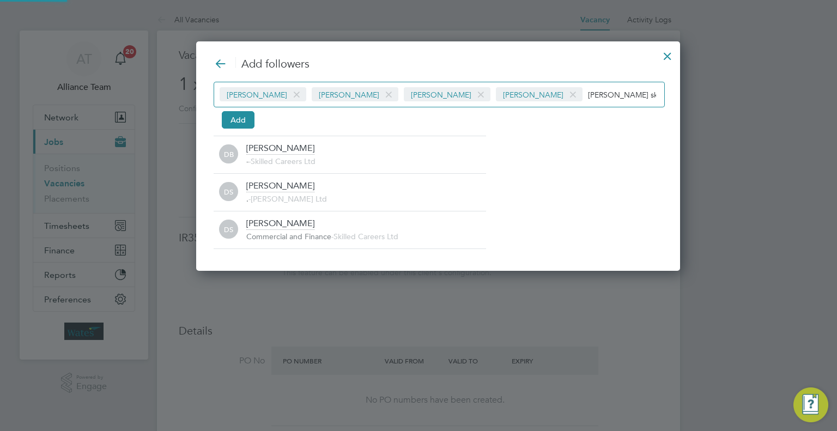
click at [588, 97] on input "[PERSON_NAME] ski" at bounding box center [622, 94] width 68 height 14
type input "d"
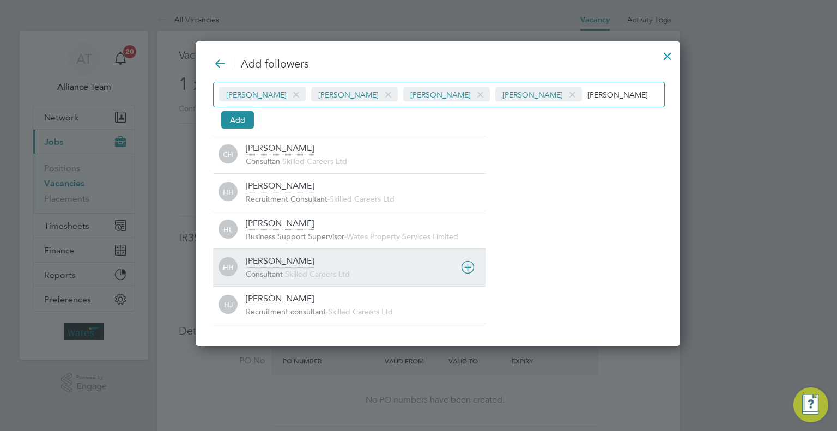
type input "[PERSON_NAME]"
click at [281, 263] on div "[PERSON_NAME]" at bounding box center [280, 262] width 68 height 12
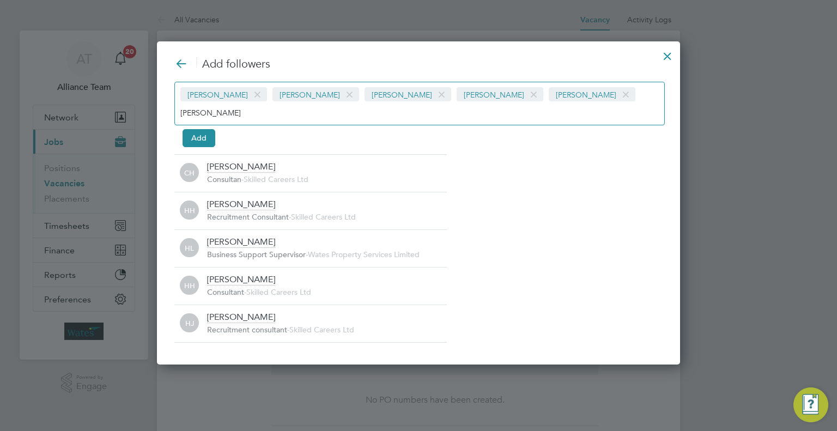
click at [618, 94] on span at bounding box center [626, 94] width 16 height 21
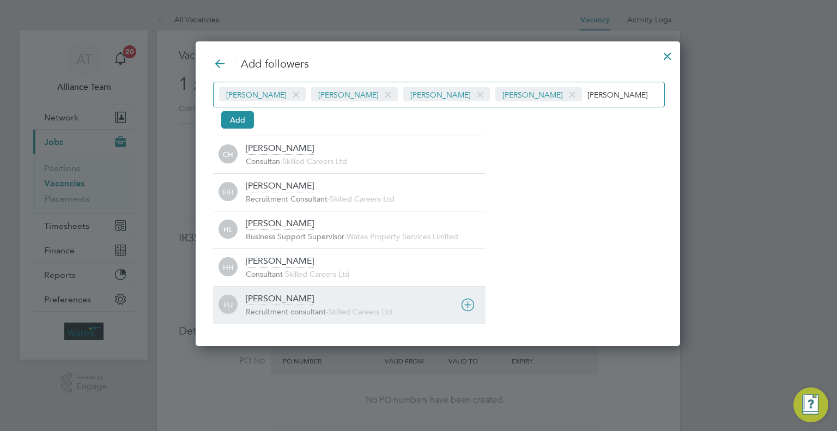
click at [281, 307] on span "Recruitment consultant" at bounding box center [286, 312] width 80 height 10
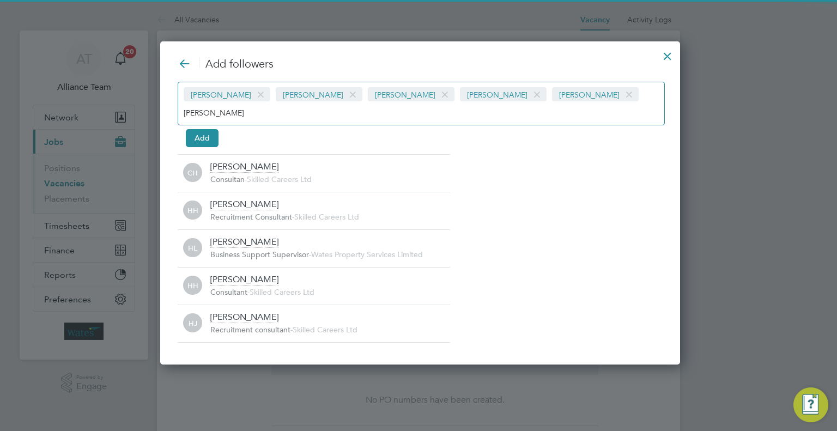
click at [595, 105] on div "[PERSON_NAME] [PERSON_NAME] [PERSON_NAME] [PERSON_NAME] [PERSON_NAME] [PERSON_N…" at bounding box center [421, 104] width 487 height 44
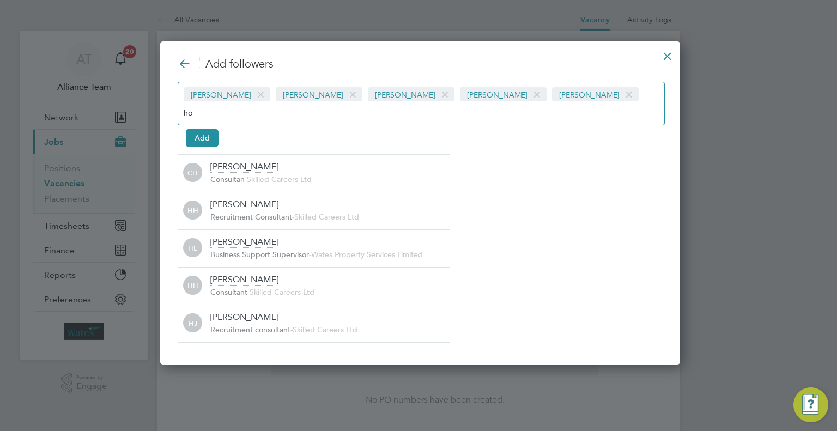
type input "h"
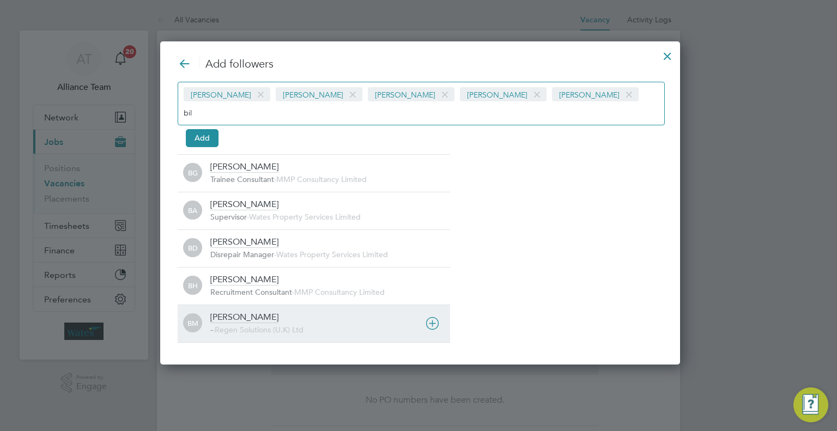
type input "bil"
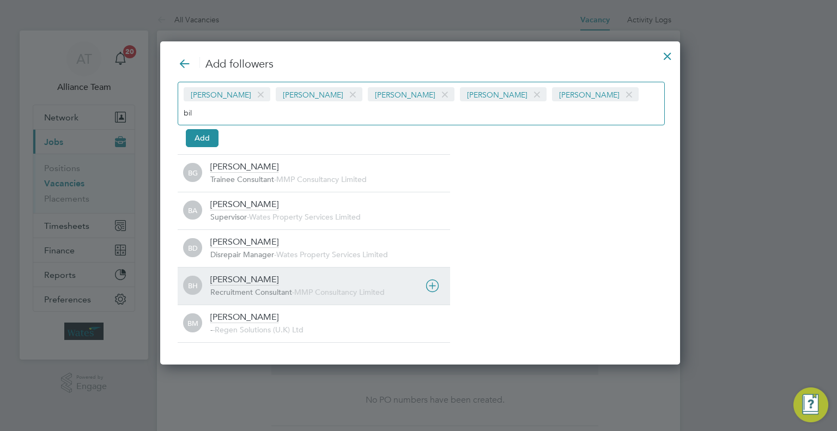
click at [277, 312] on div "[PERSON_NAME] - - Regen Solutions (U.K) Ltd" at bounding box center [330, 324] width 240 height 24
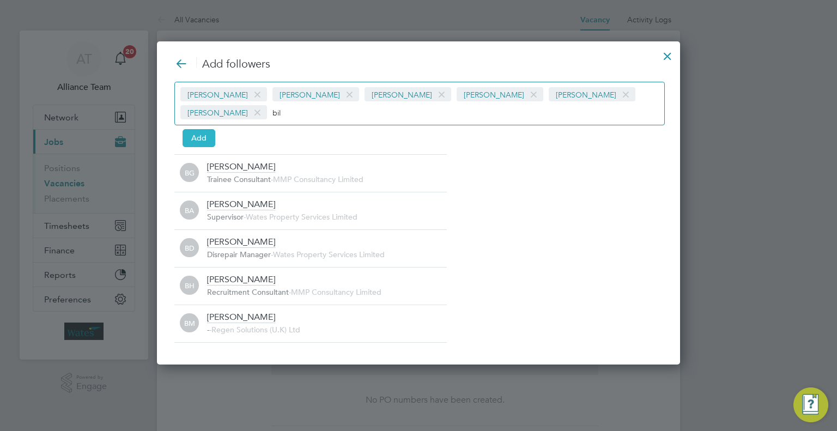
click at [187, 130] on button "Add" at bounding box center [199, 137] width 33 height 17
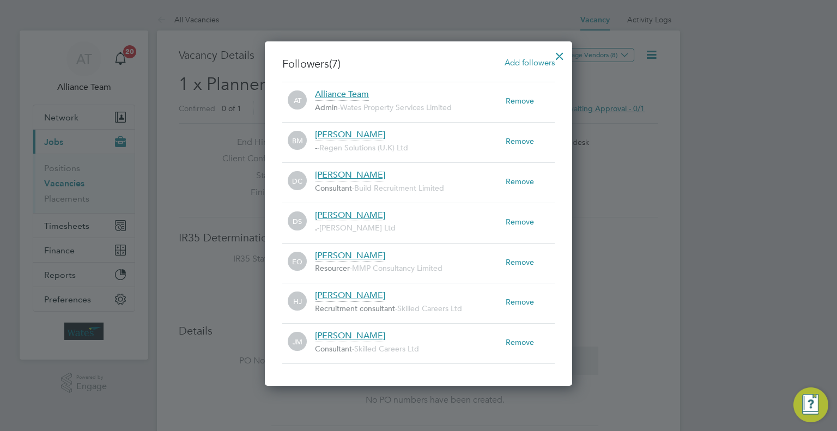
click at [560, 51] on div at bounding box center [560, 54] width 20 height 20
